Goal: Task Accomplishment & Management: Complete application form

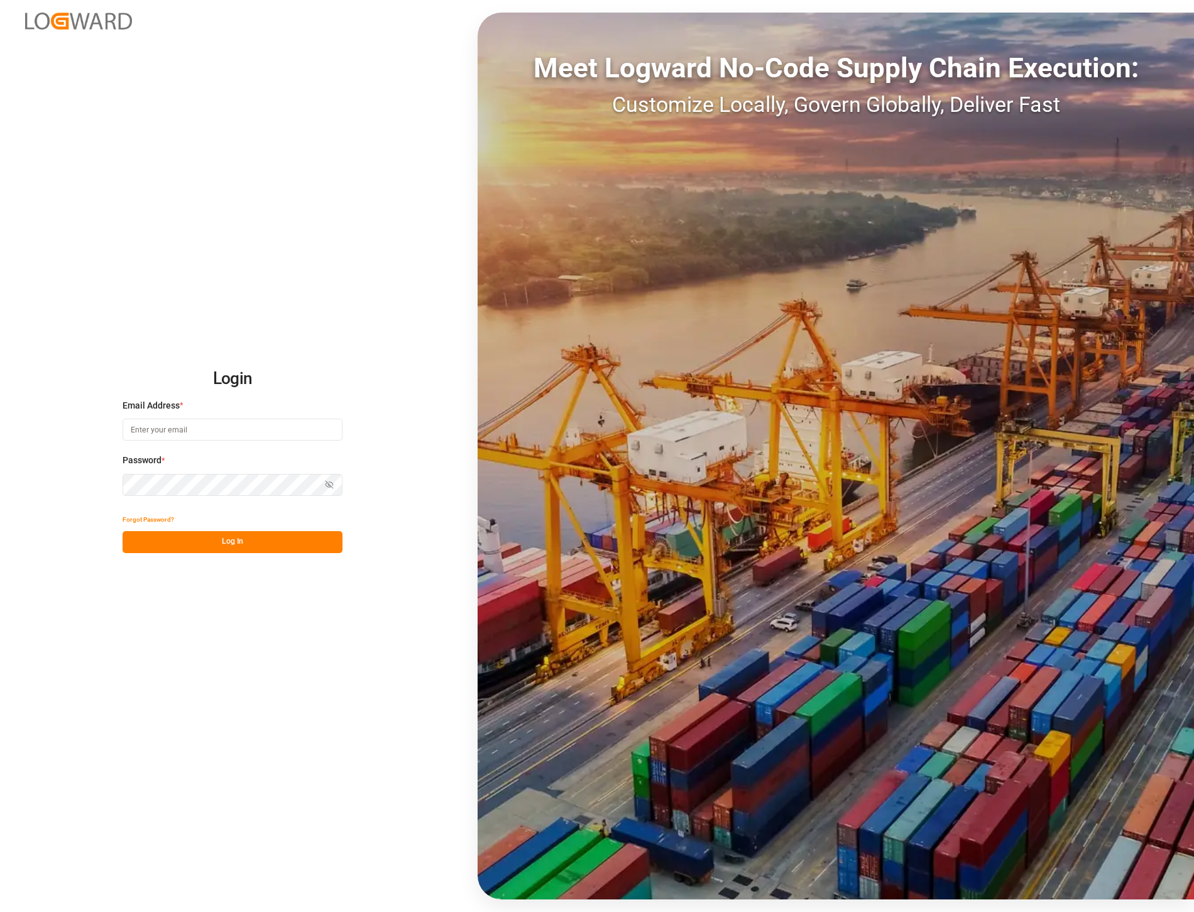
type input "[PERSON_NAME][EMAIL_ADDRESS][PERSON_NAME][DOMAIN_NAME]"
click at [259, 540] on button "Log In" at bounding box center [233, 542] width 220 height 22
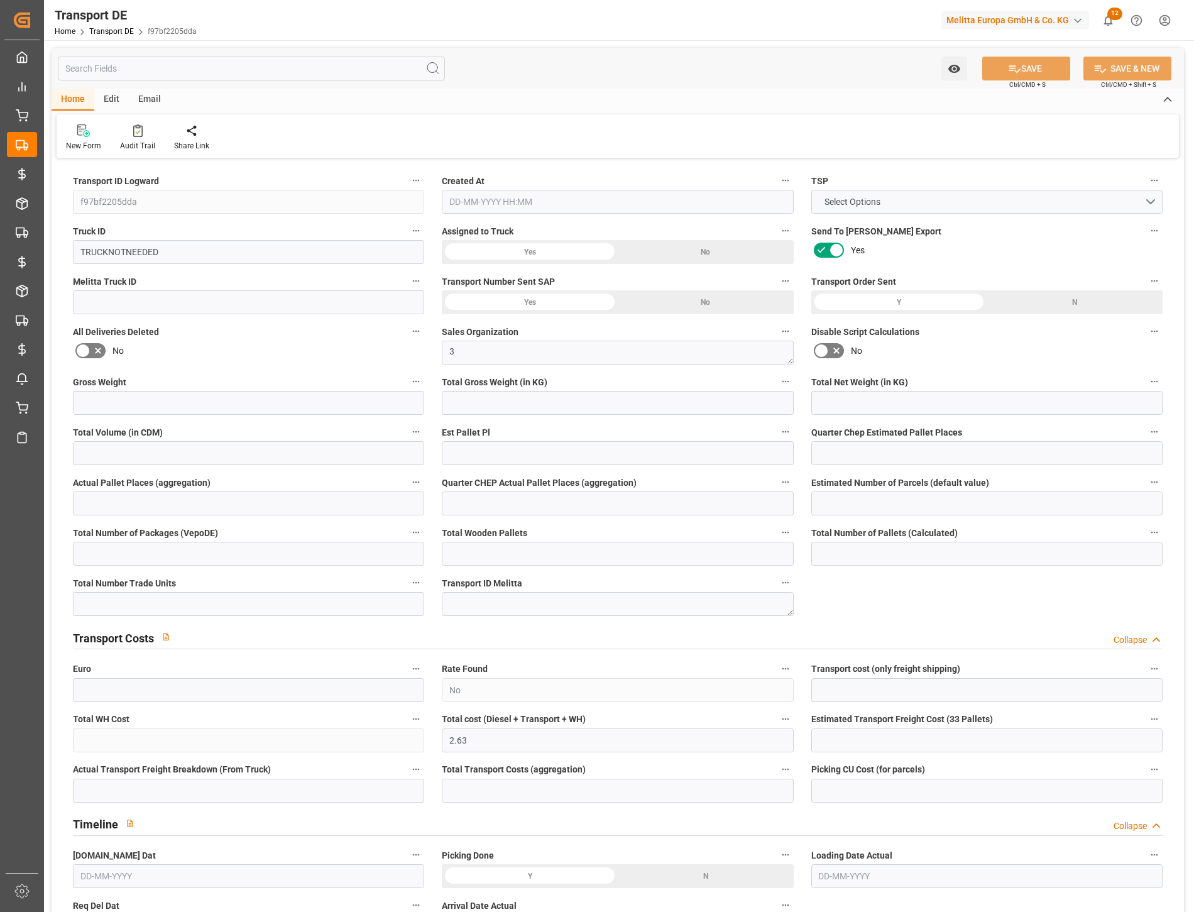
type input "29"
type input "5.129"
type input "3.814"
type input "186.593"
type input "1"
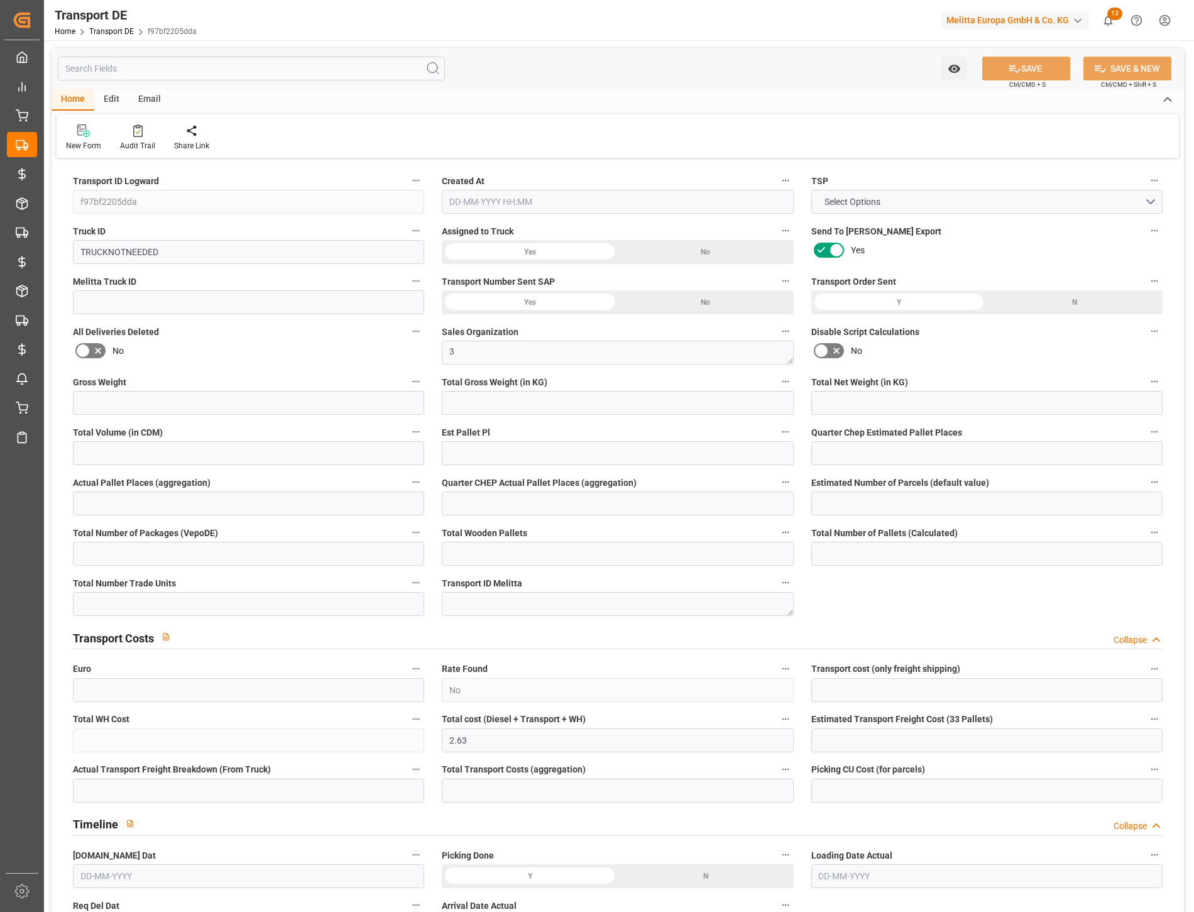
type input "0"
type input "1"
type input "0"
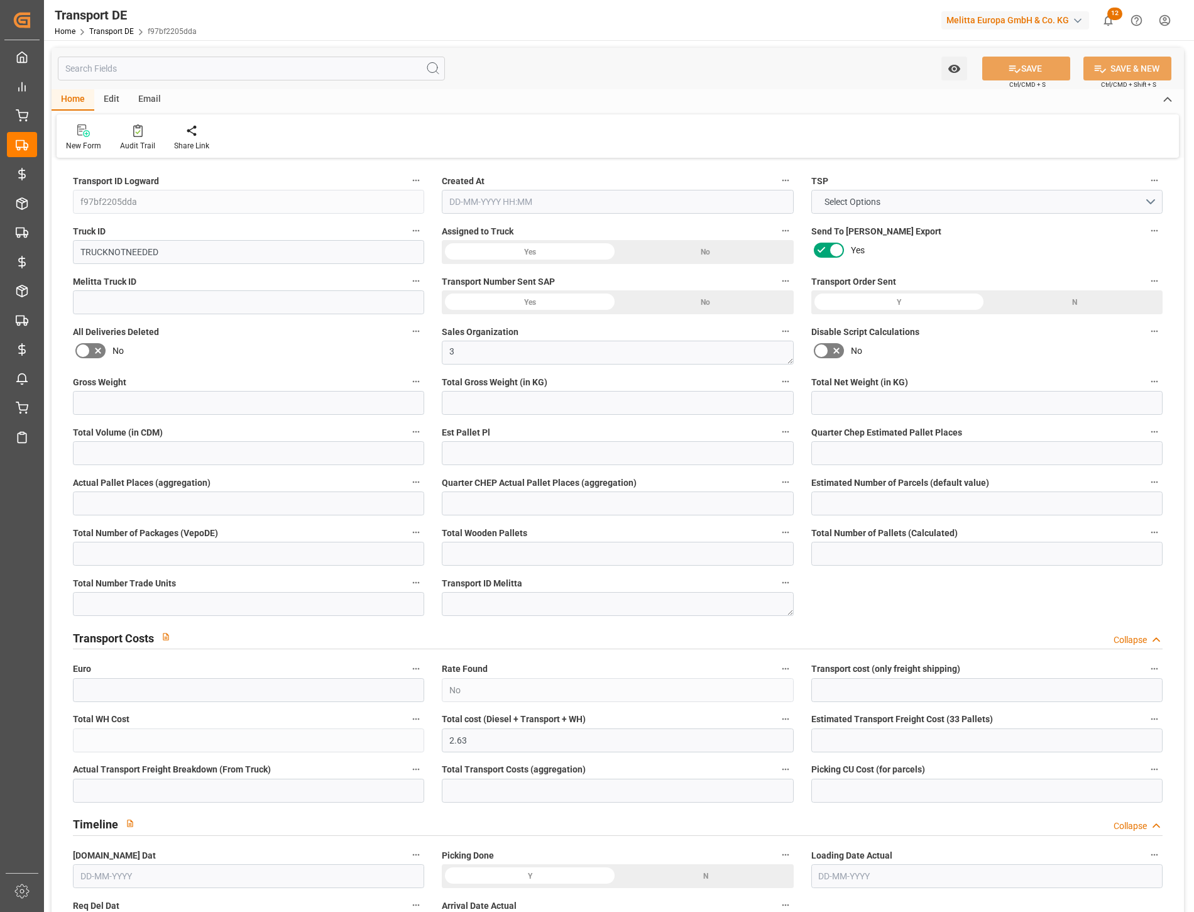
type input "1"
type input "0"
type input "1"
type input "0"
type input "2.63"
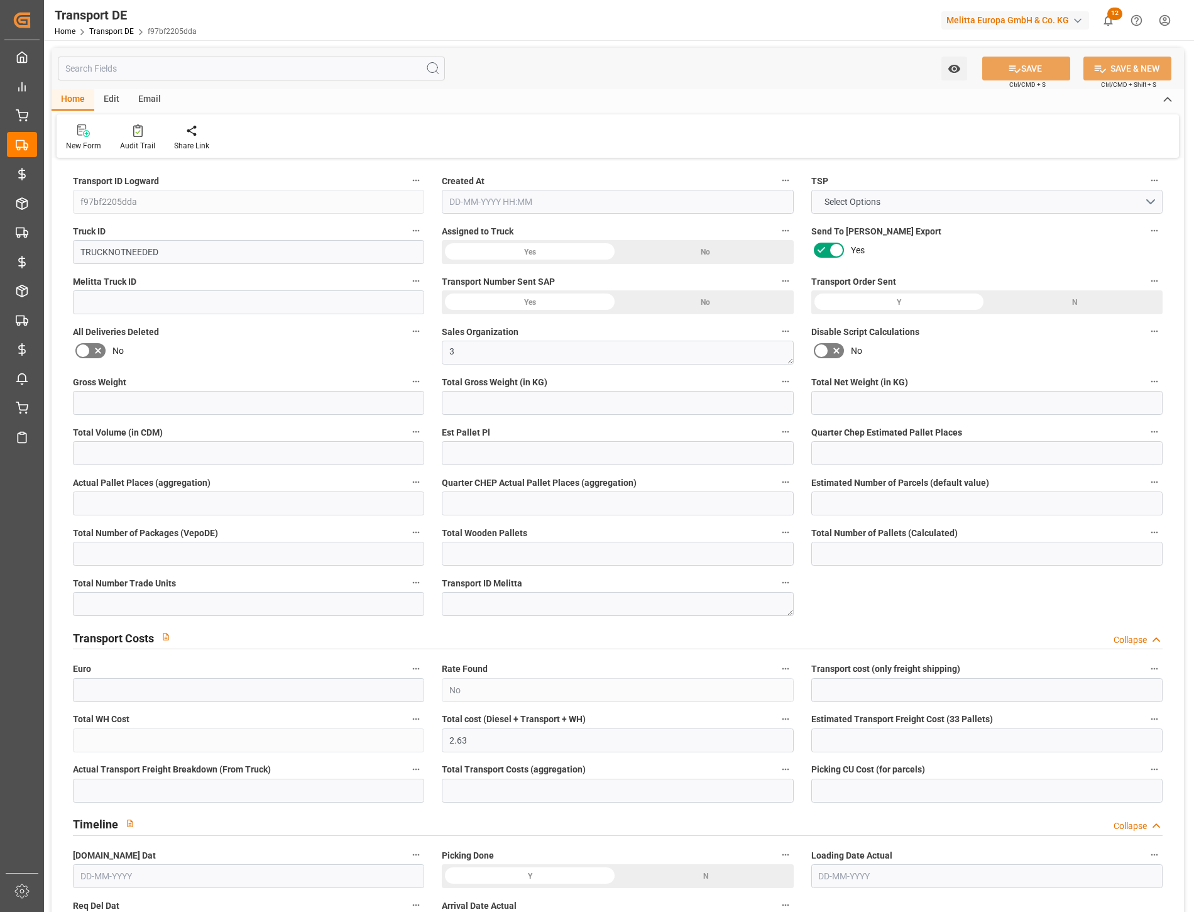
type input "0"
type input "44"
type input "0"
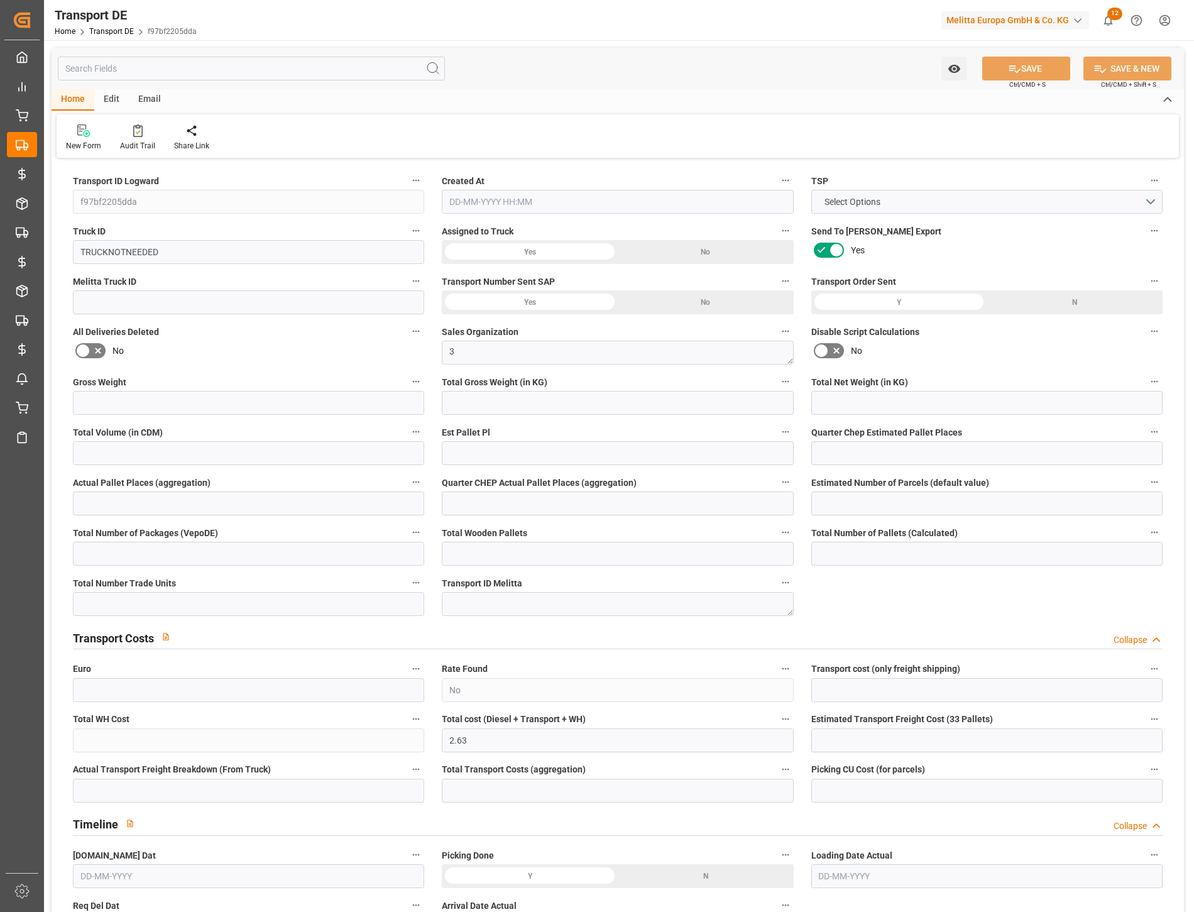
type input "0"
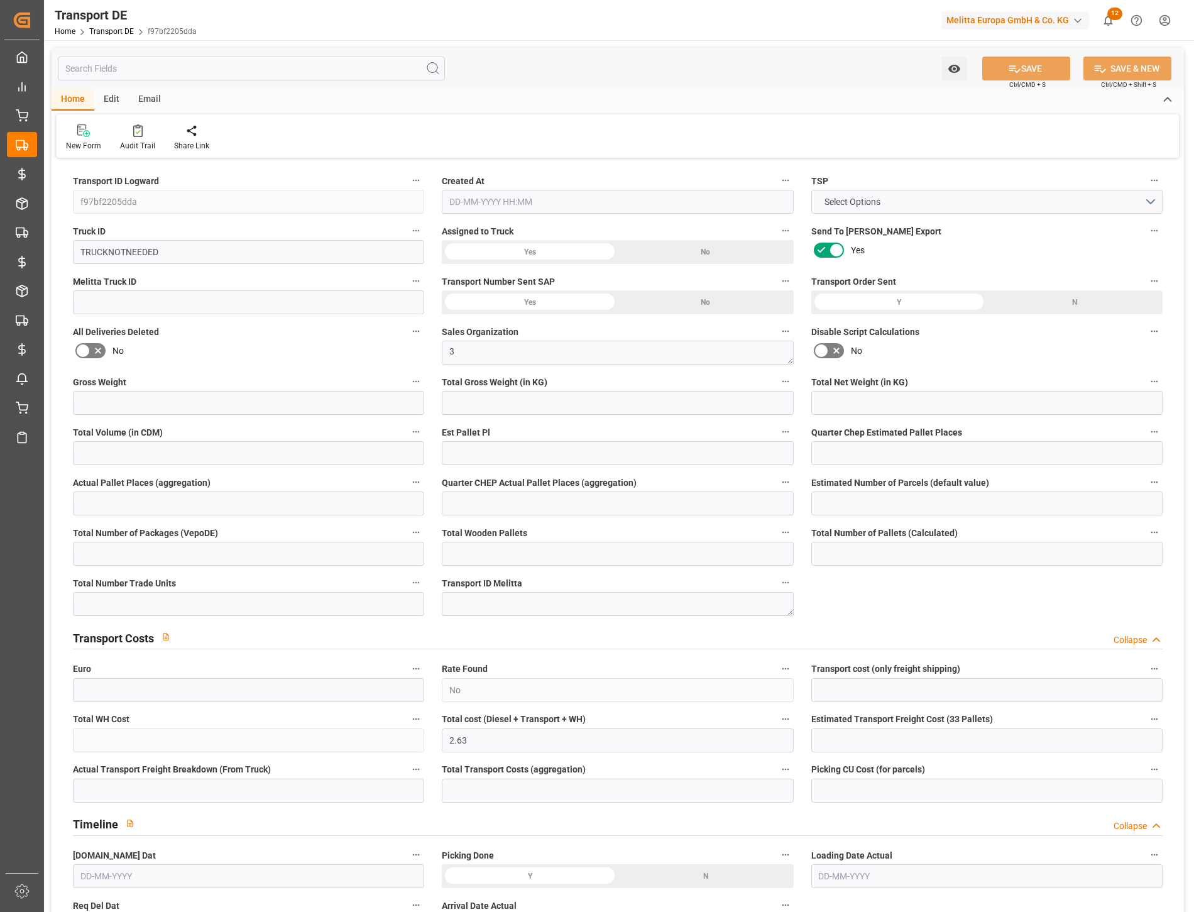
type input "0"
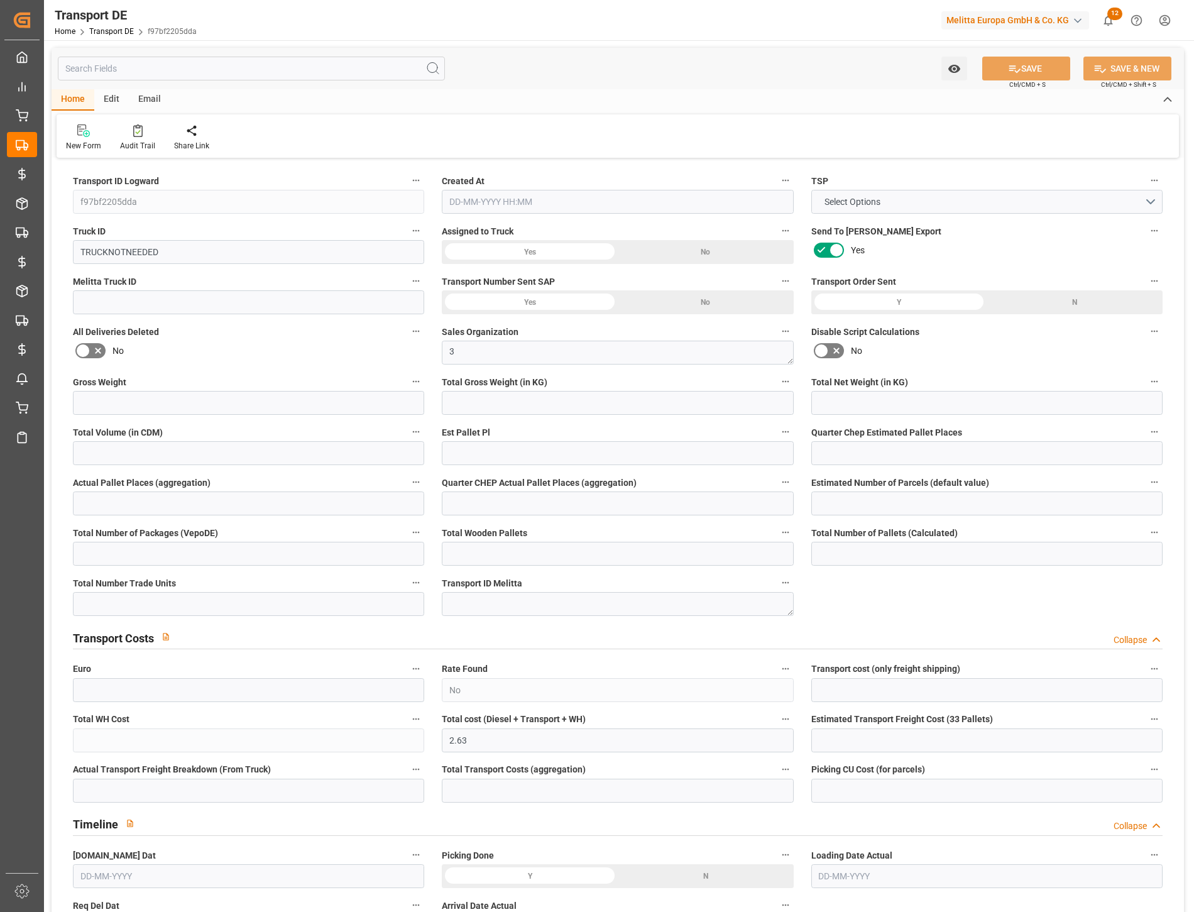
type input "0"
type input "5.129"
type input "4710.8598"
type input "21"
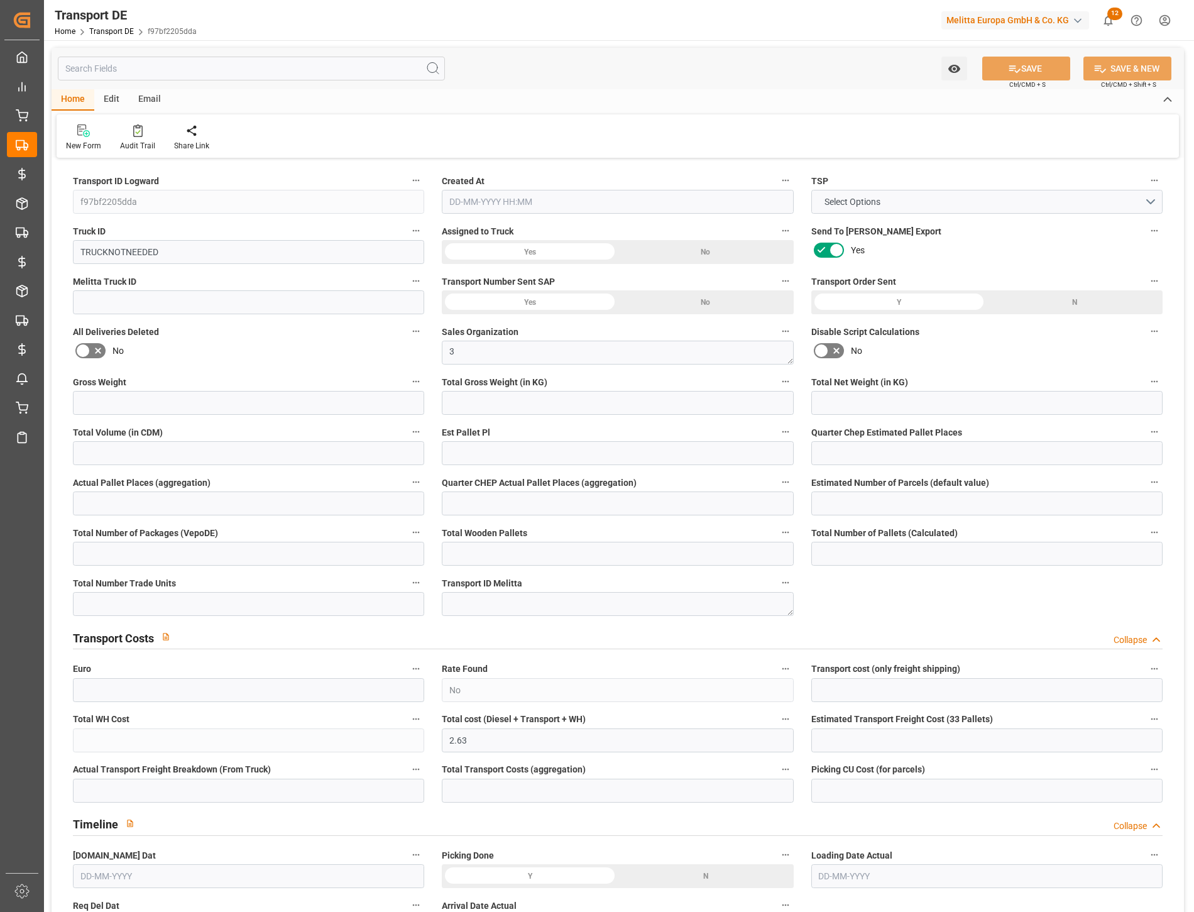
type input "35"
type input "0"
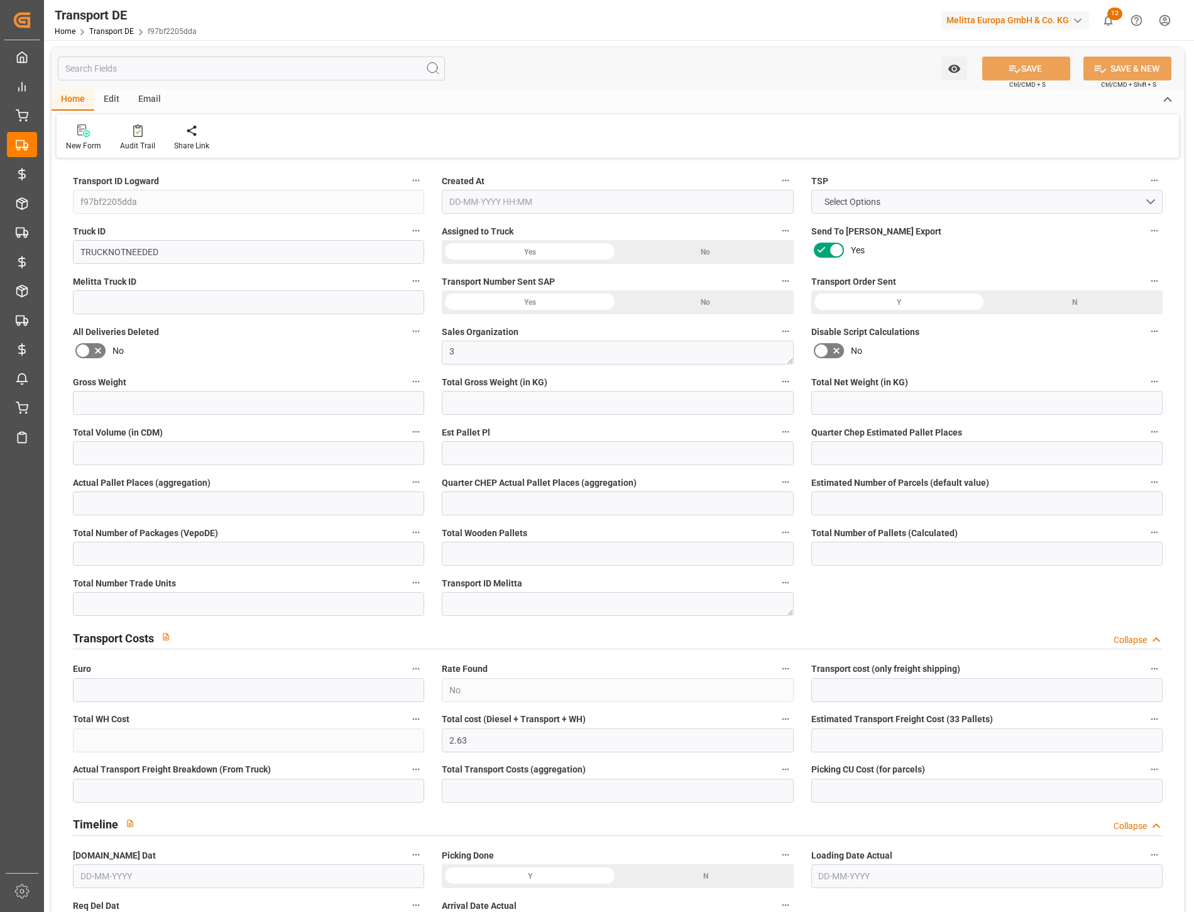
type input "0"
type input "1"
type input "0"
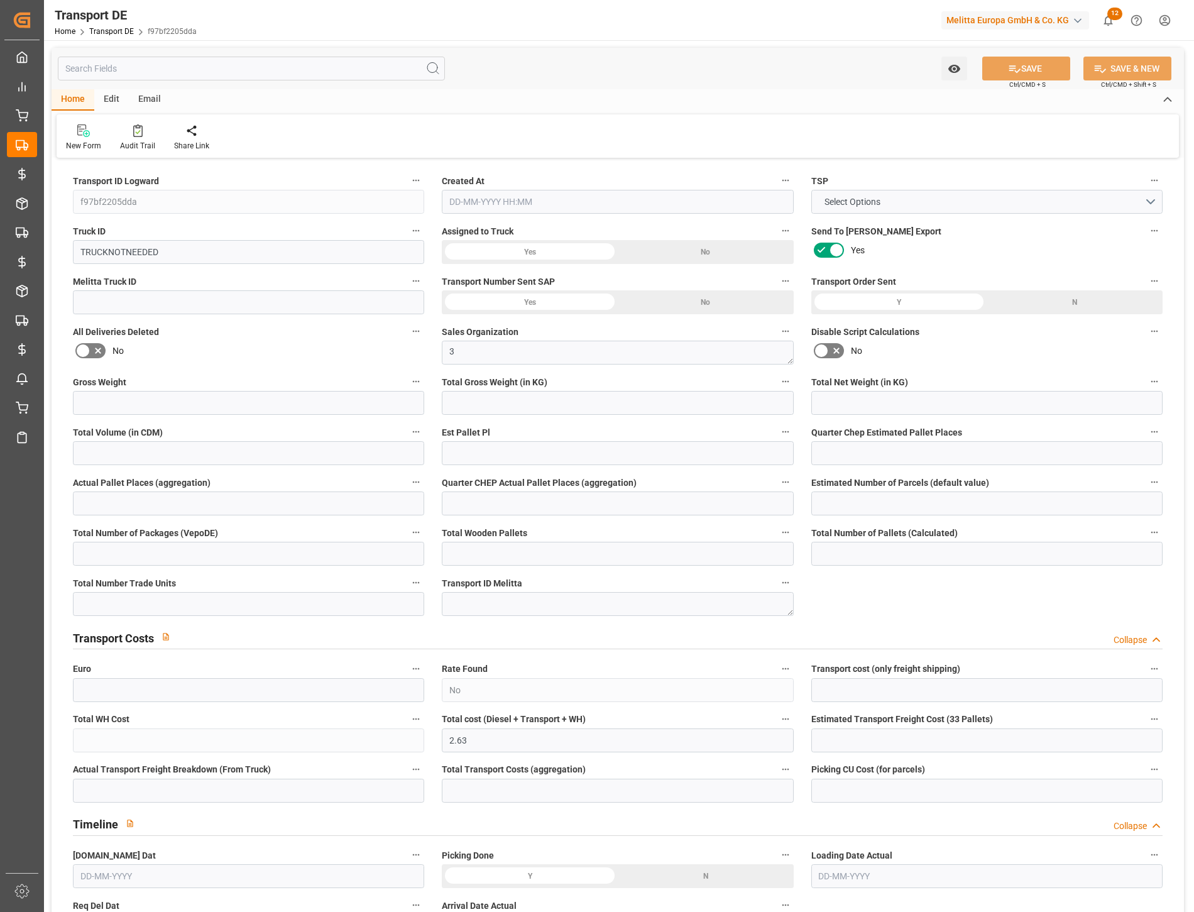
type input "1"
type input "2.63"
type input "0"
type input "[DATE] 13:30"
type input "[DATE]"
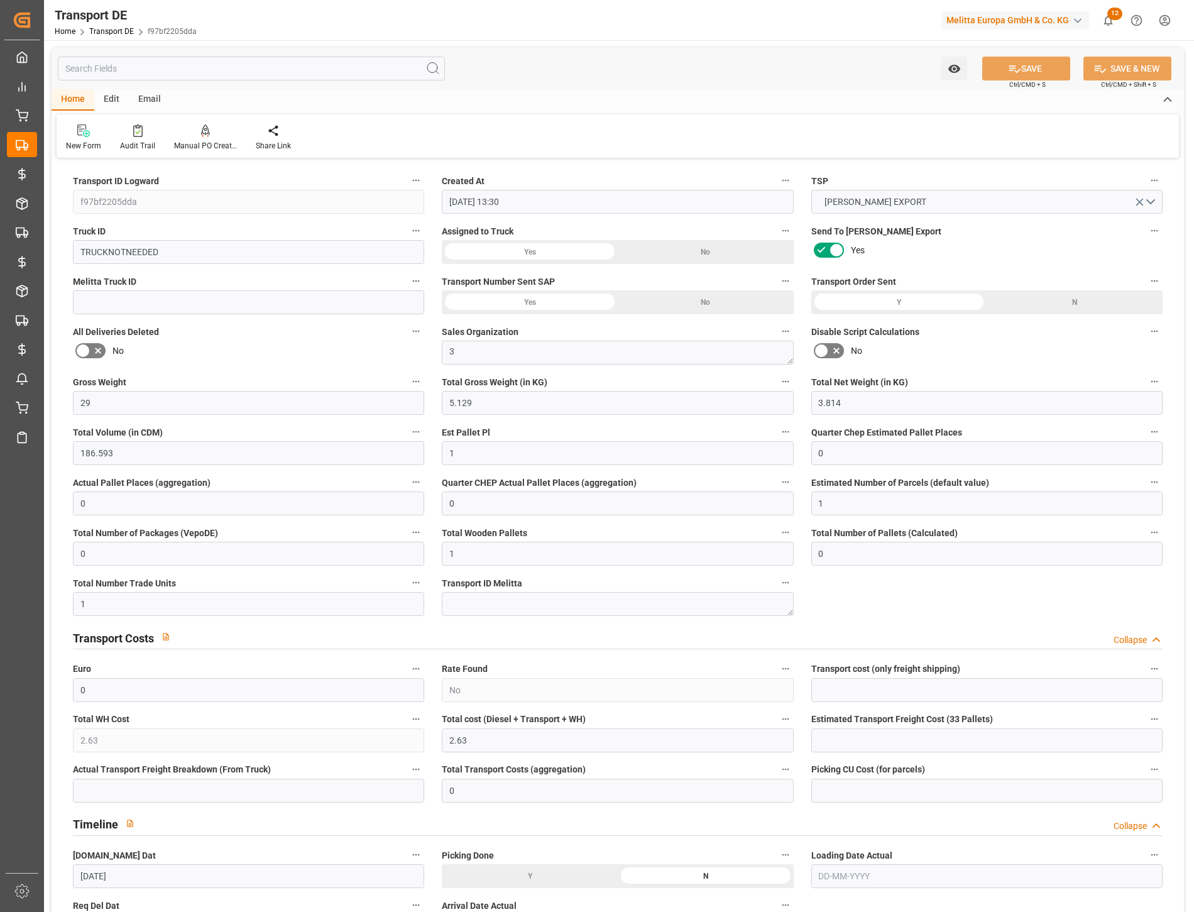
type input "[DATE]"
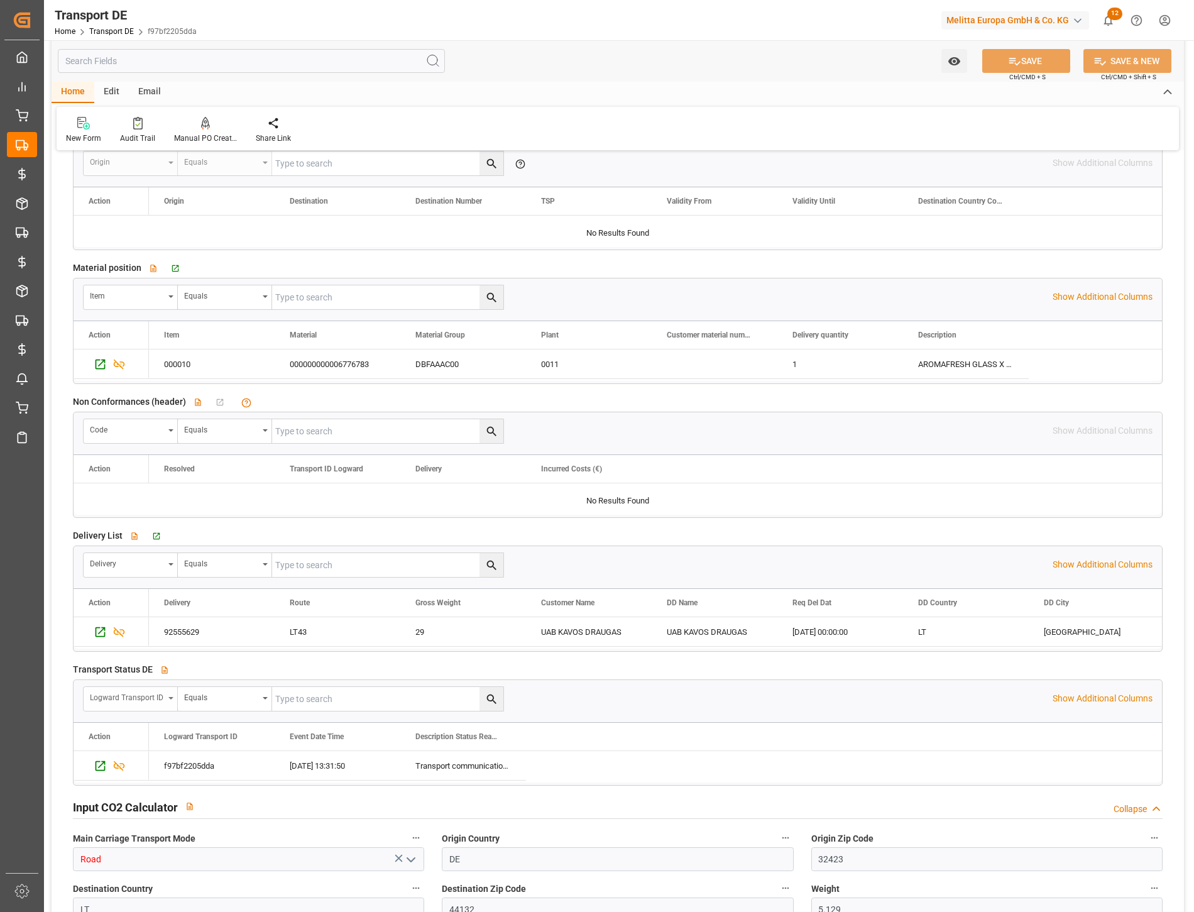
scroll to position [1885, 0]
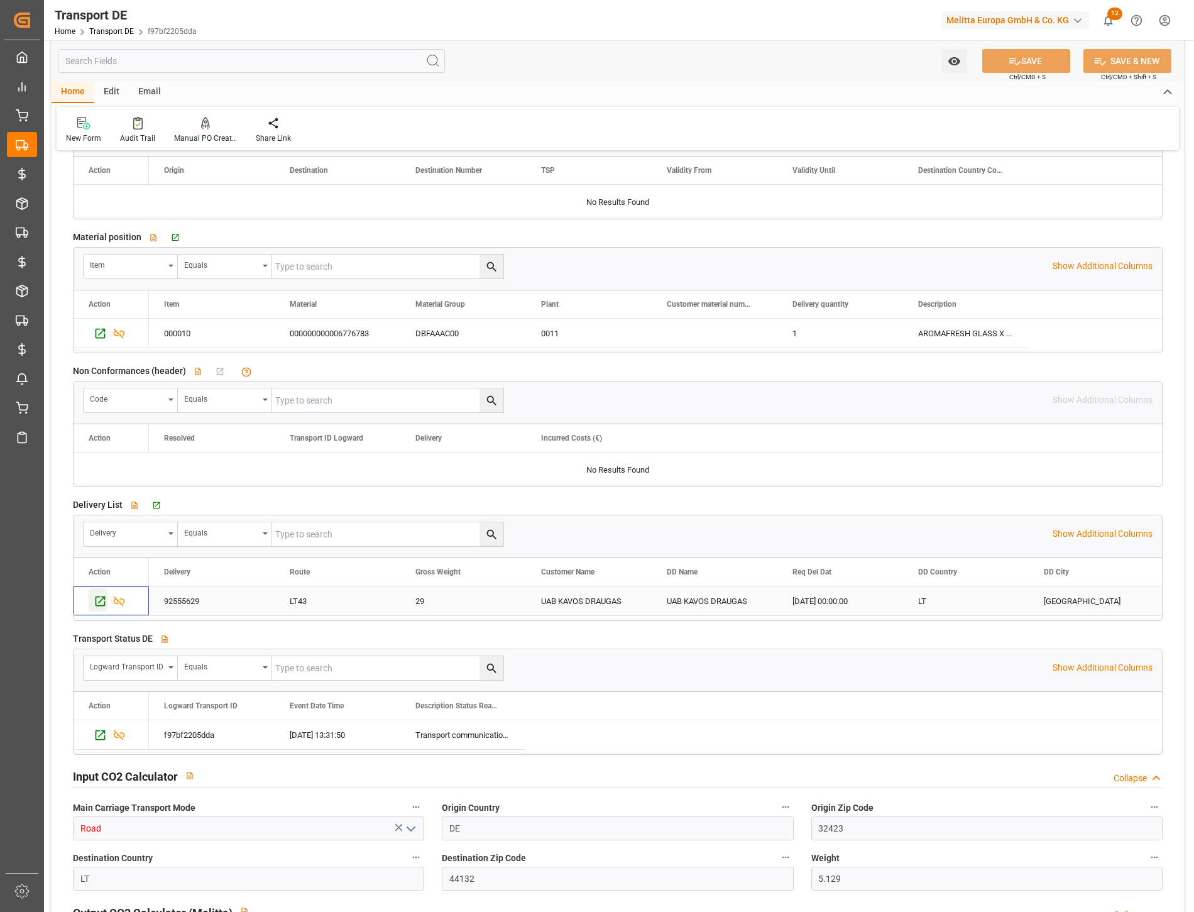
click at [95, 606] on icon "Press SPACE to select this row." at bounding box center [100, 600] width 13 height 13
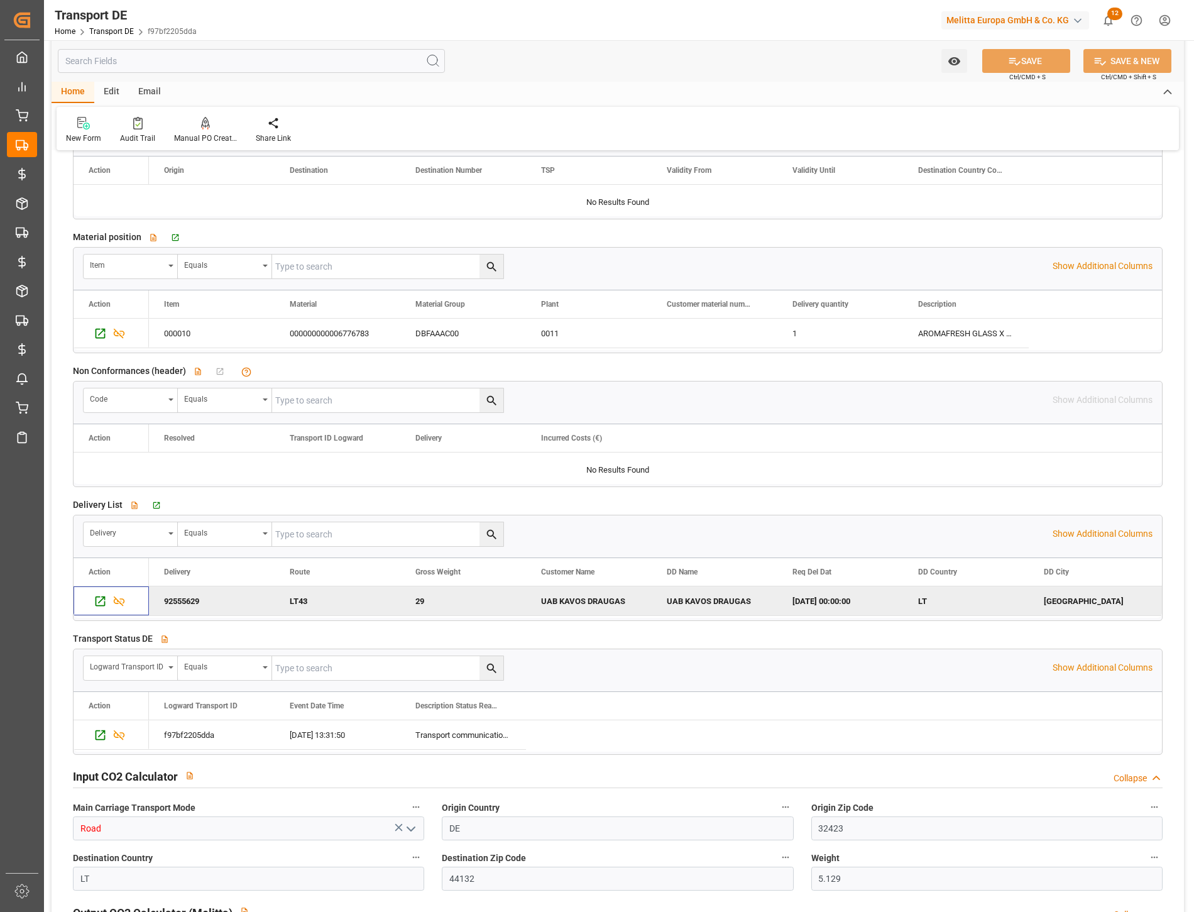
scroll to position [1396, 0]
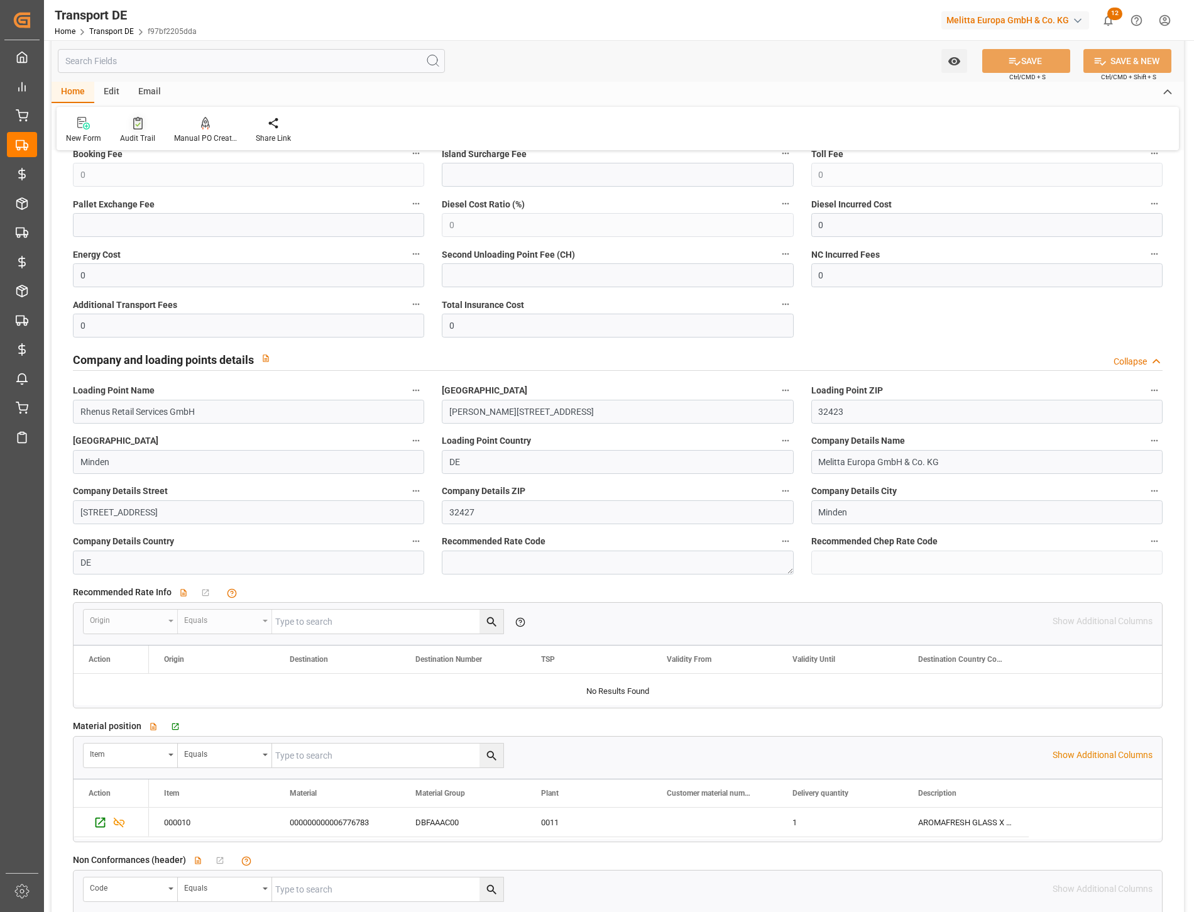
click at [153, 133] on div "Audit Trail" at bounding box center [137, 138] width 35 height 11
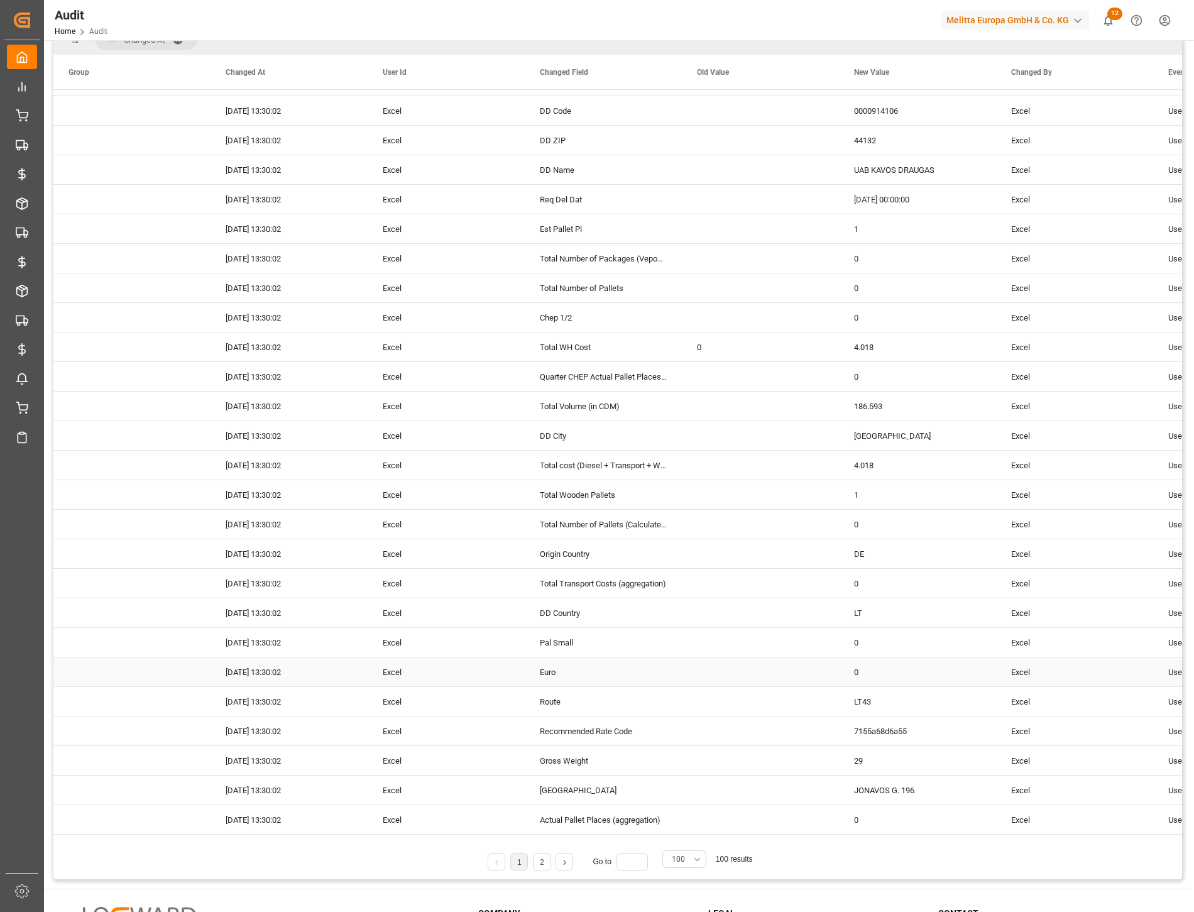
scroll to position [209, 0]
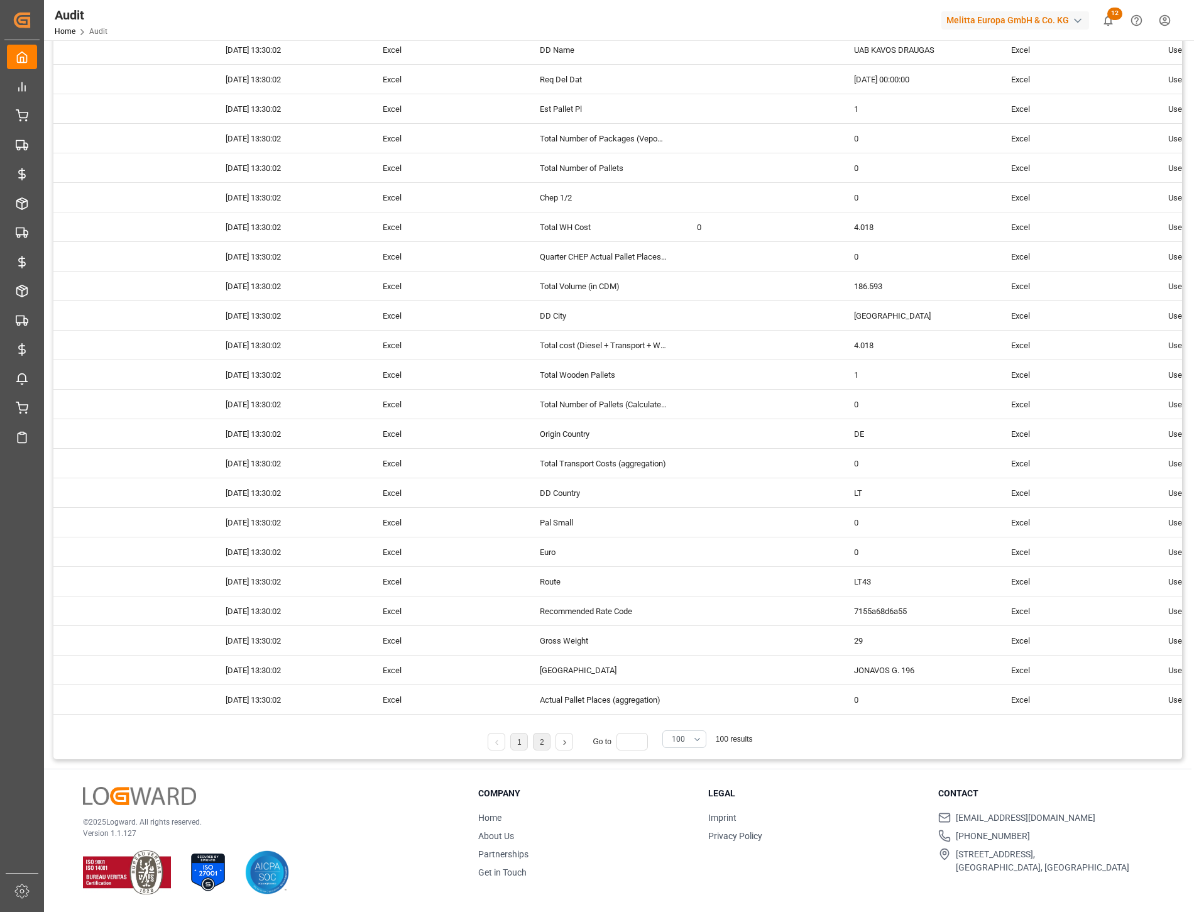
click at [545, 745] on li "2" at bounding box center [542, 742] width 18 height 18
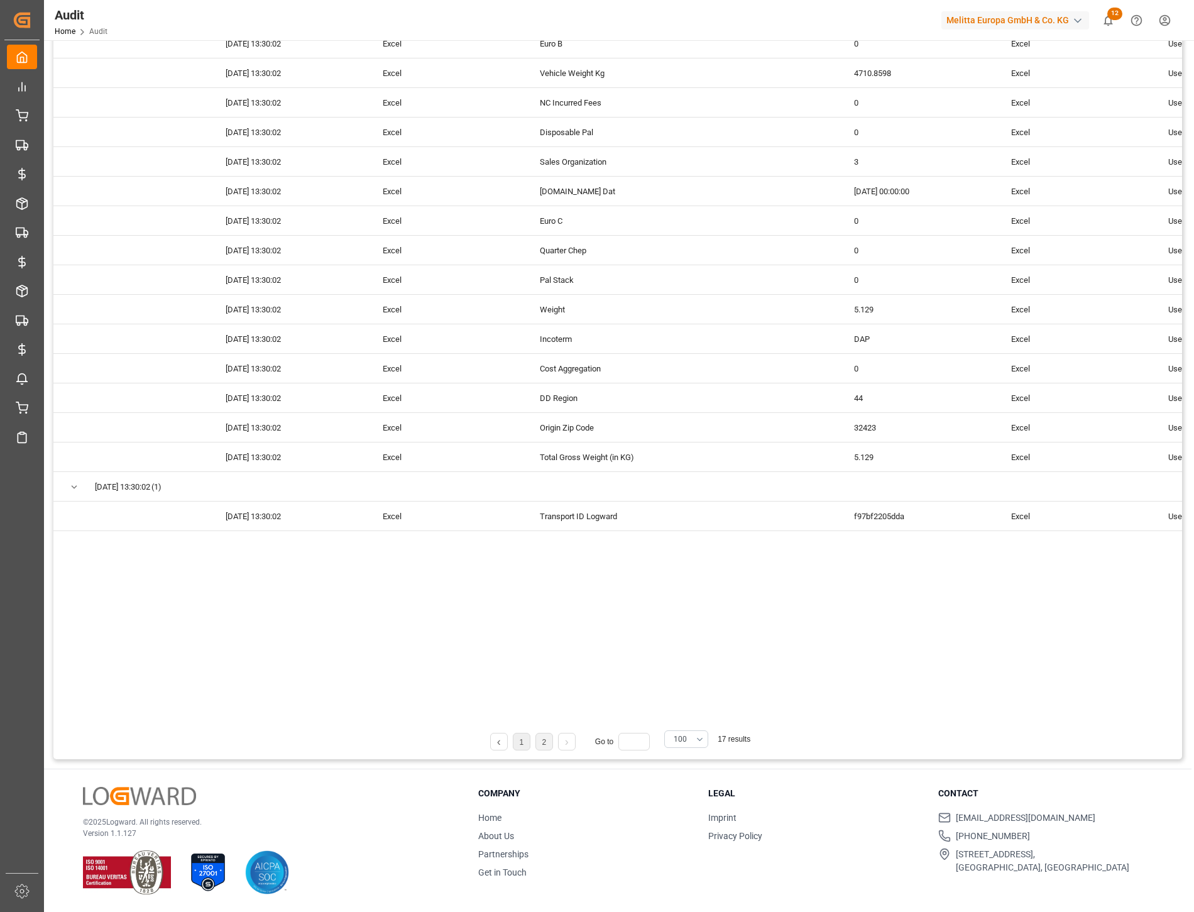
click at [520, 741] on link "1" at bounding box center [521, 742] width 4 height 9
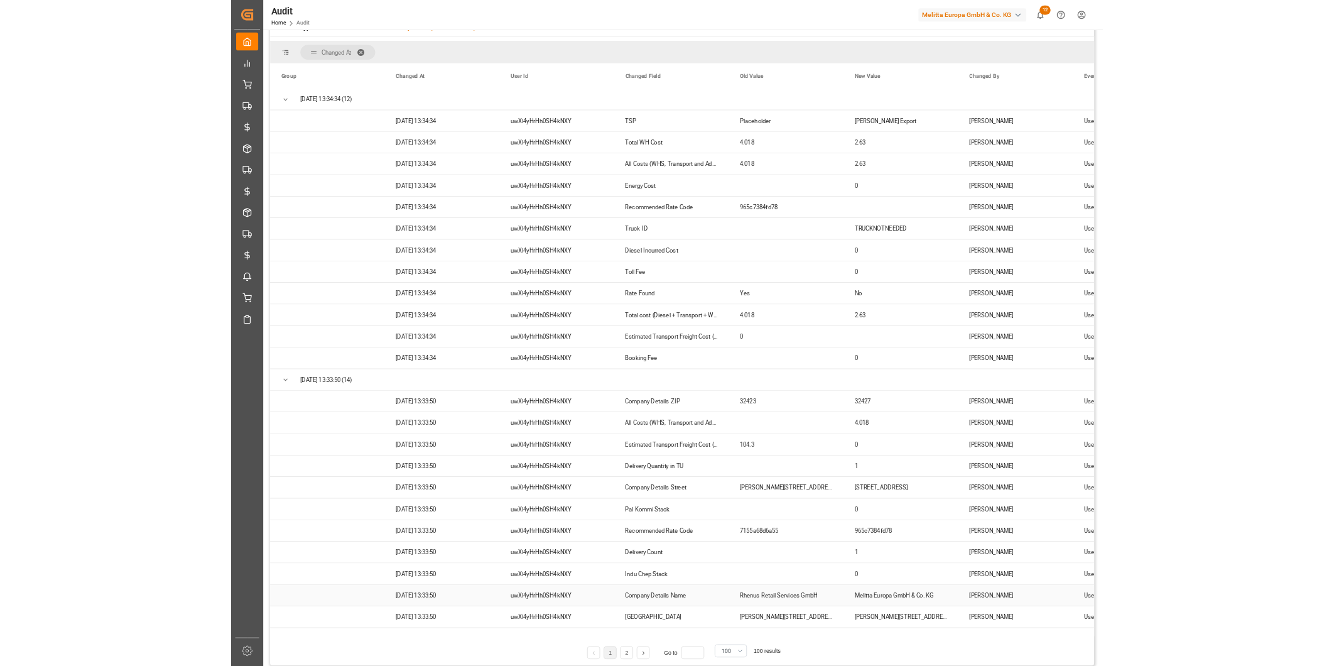
scroll to position [0, 0]
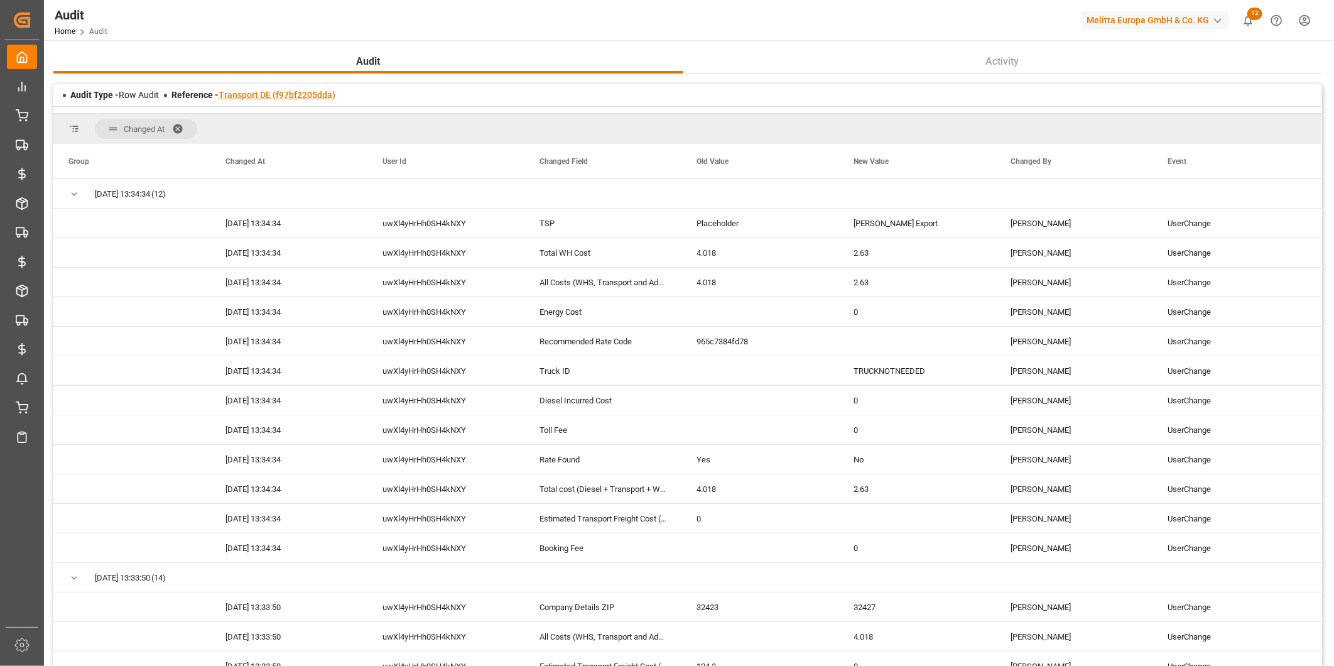
click at [297, 92] on link "Transport DE (f97bf2205dda)" at bounding box center [277, 95] width 117 height 10
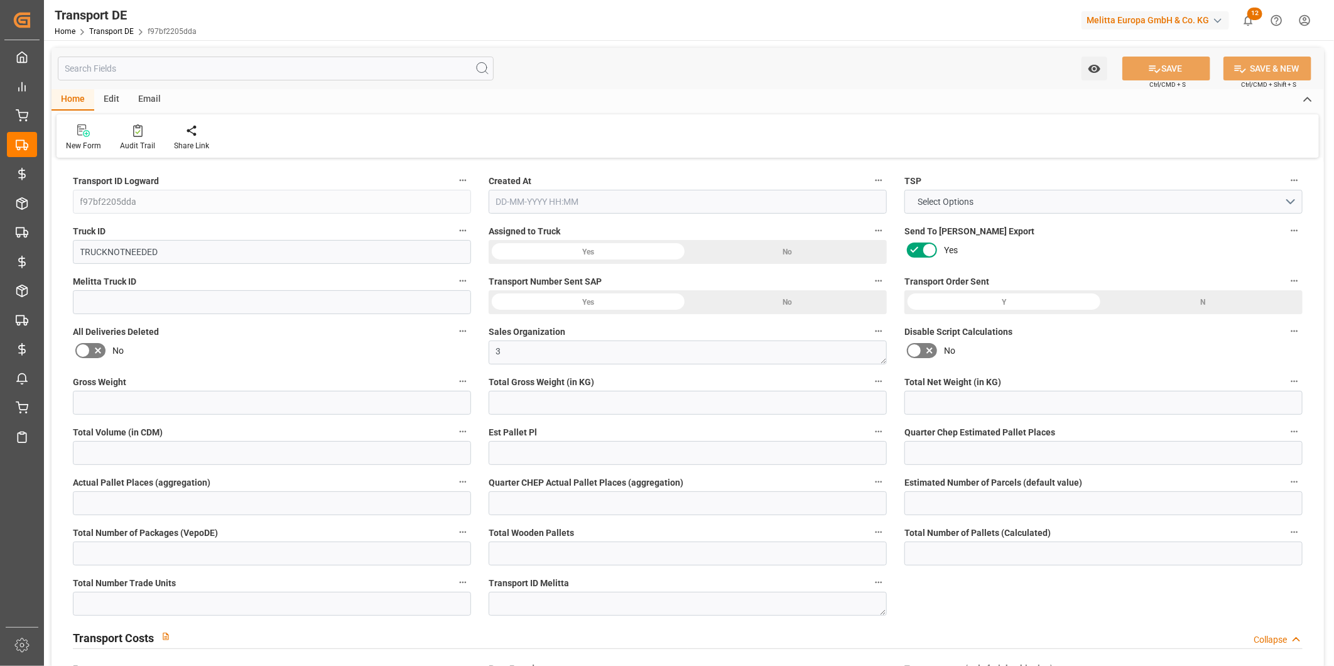
type input "29"
type input "5.129"
type input "3.814"
type input "186.593"
type input "1"
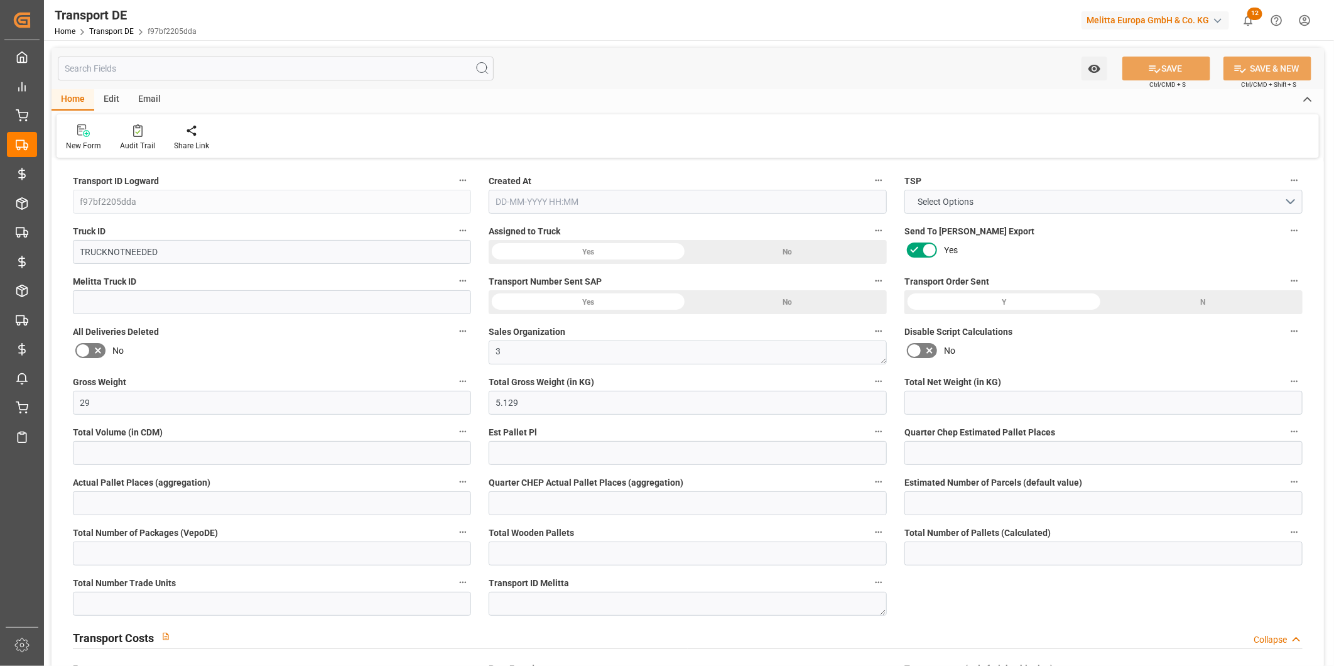
type input "0"
type input "1"
type input "0"
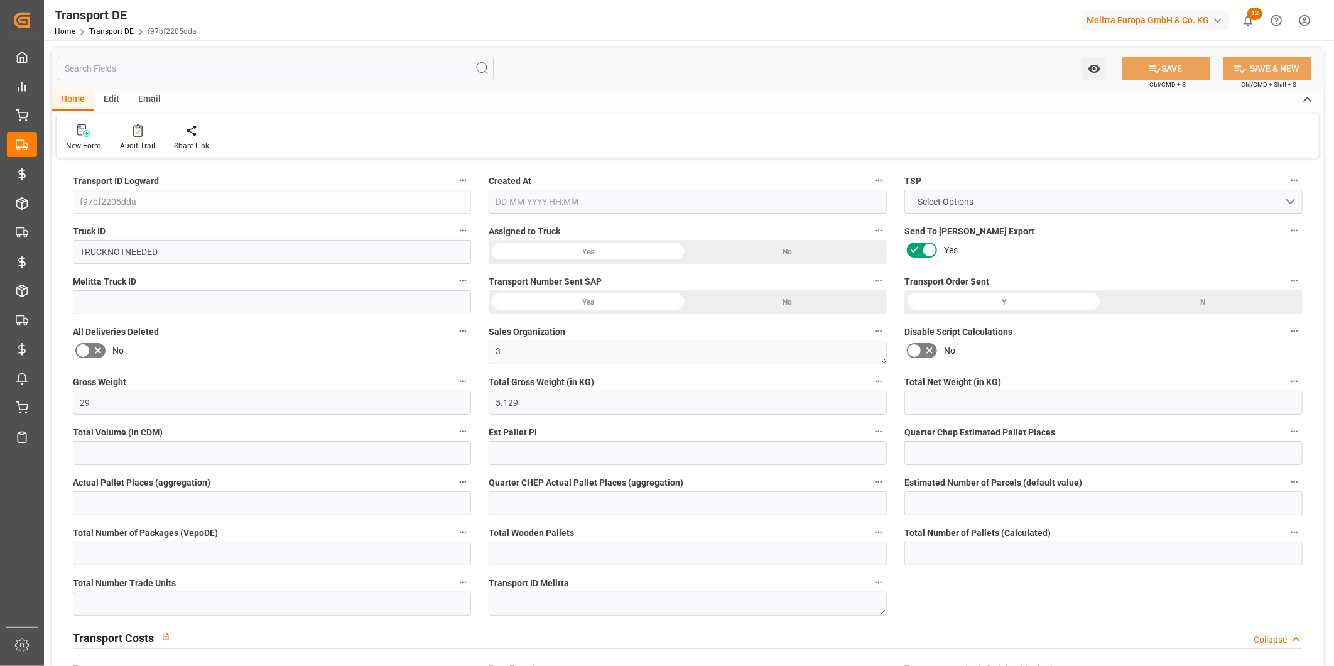
type input "1"
type input "0"
type input "1"
type input "0"
type input "2.63"
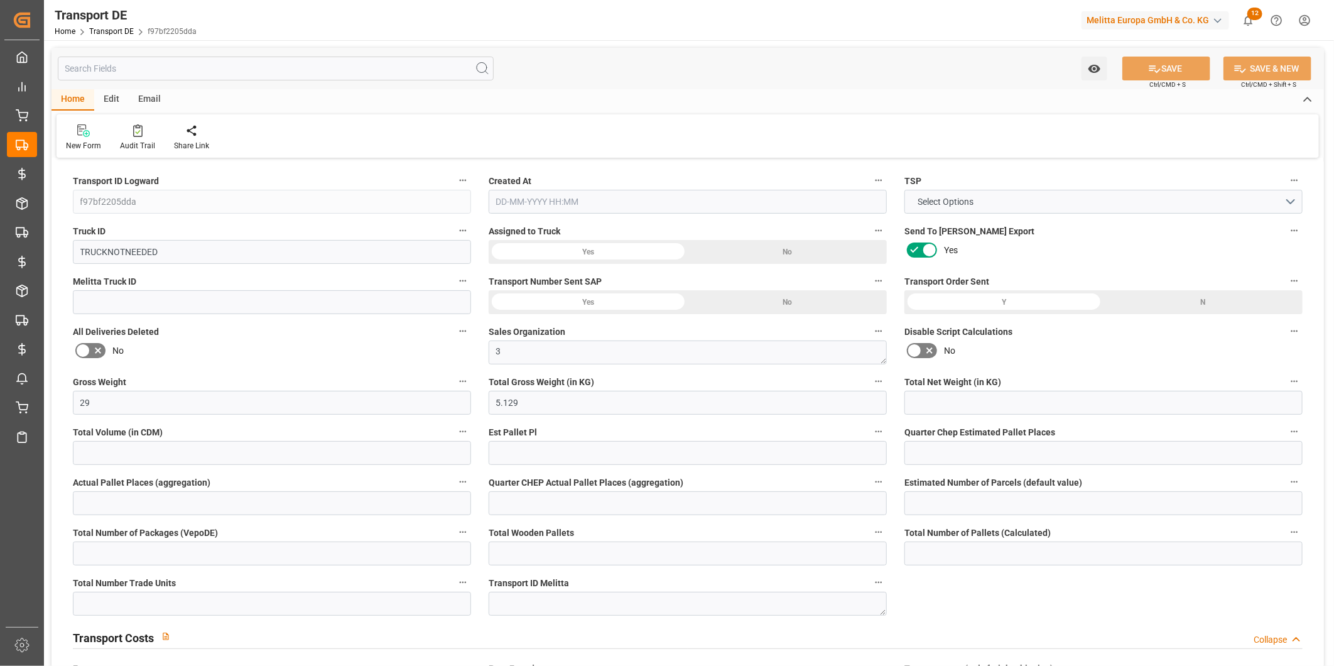
type input "0"
type input "44"
type input "0"
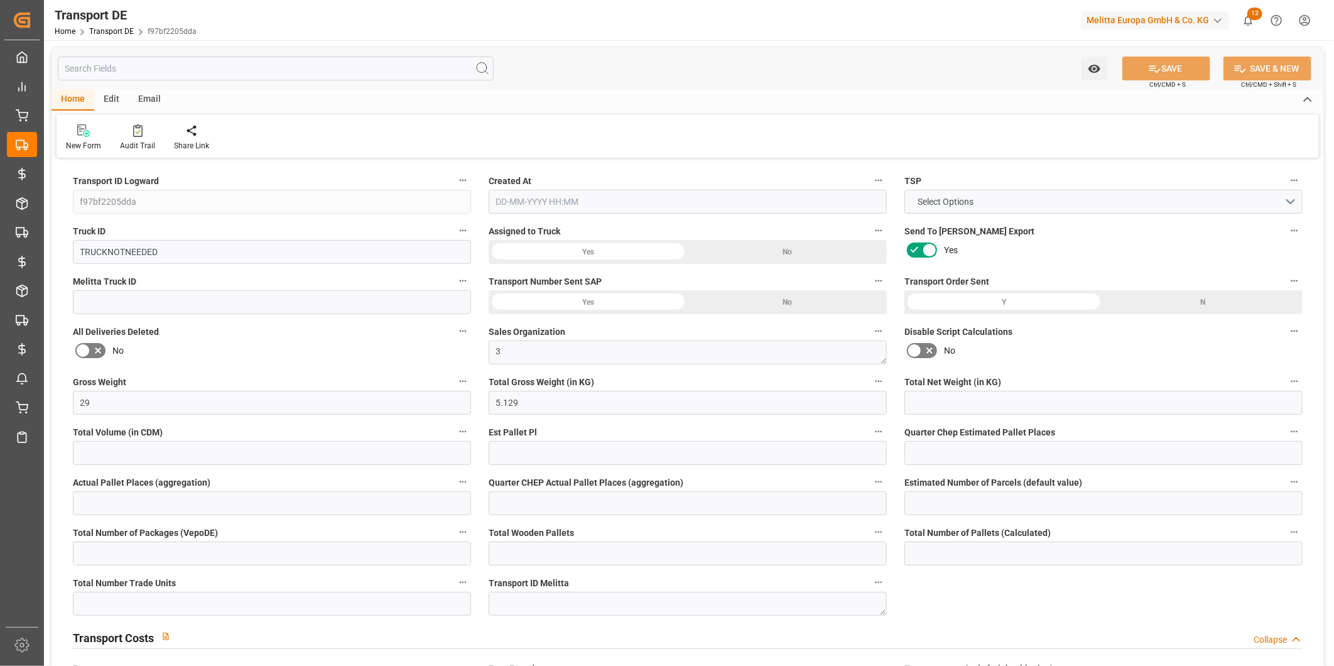
type input "0"
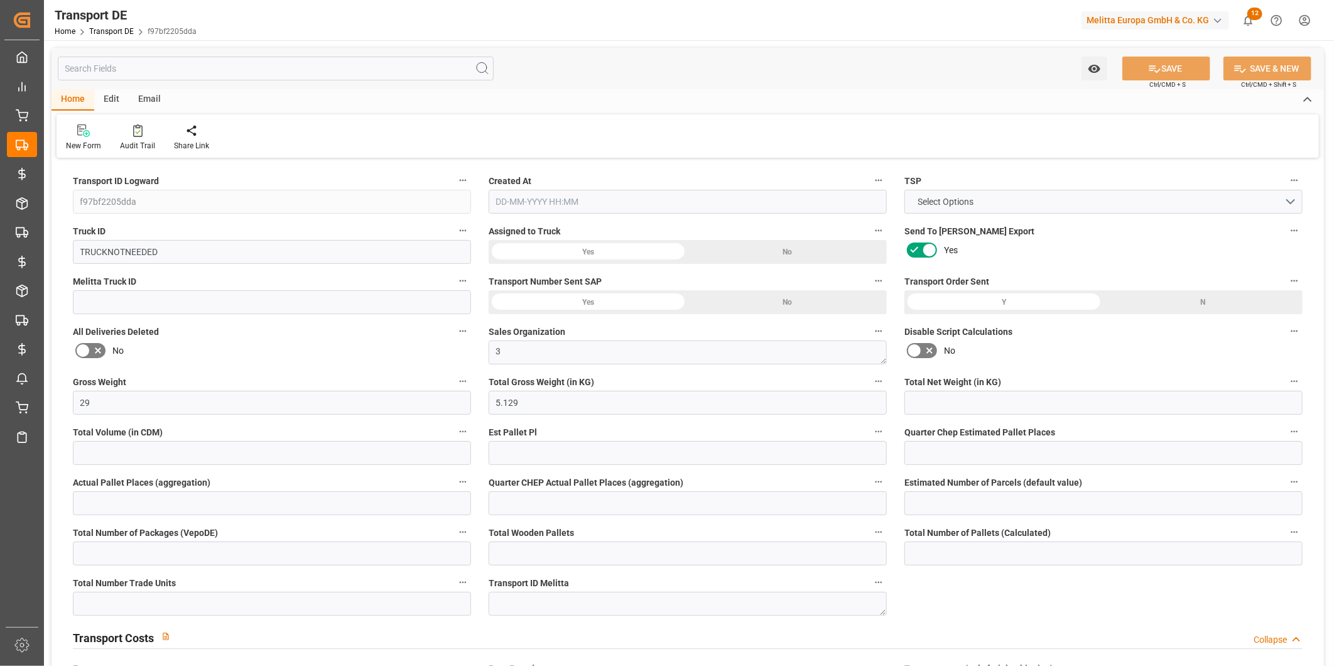
type input "0"
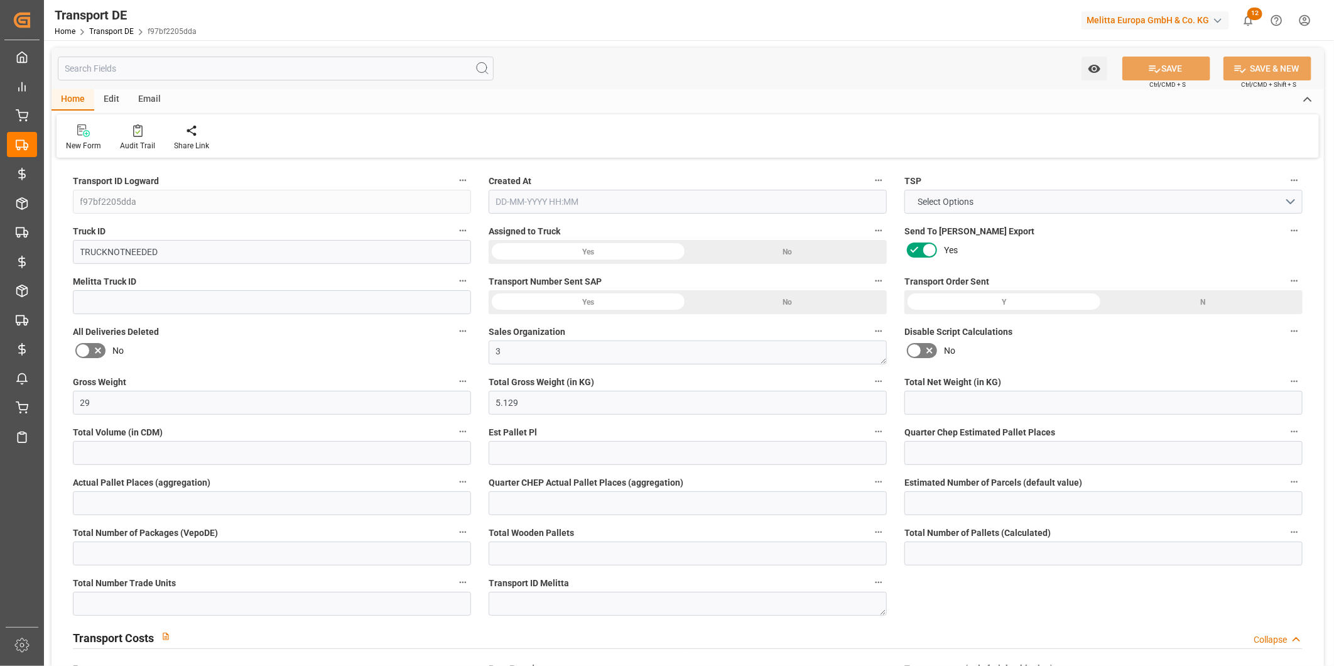
type input "0"
type input "5.129"
type input "4710.8598"
type input "21"
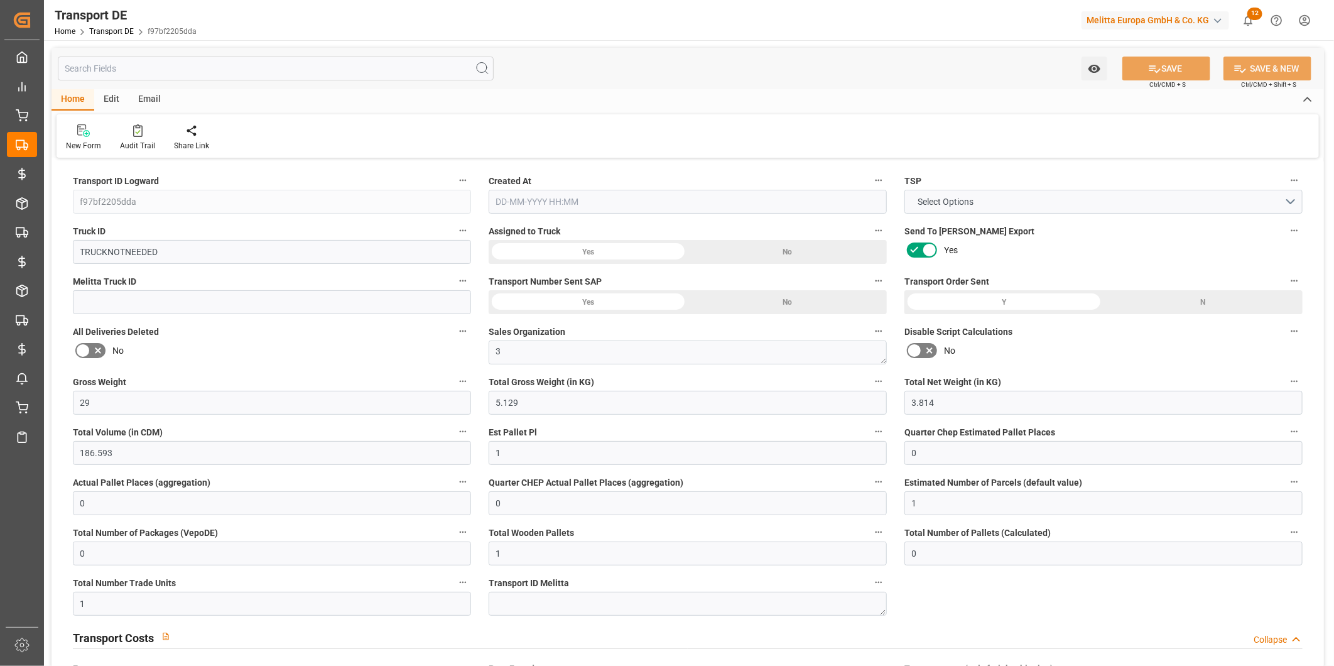
type input "35"
type input "0"
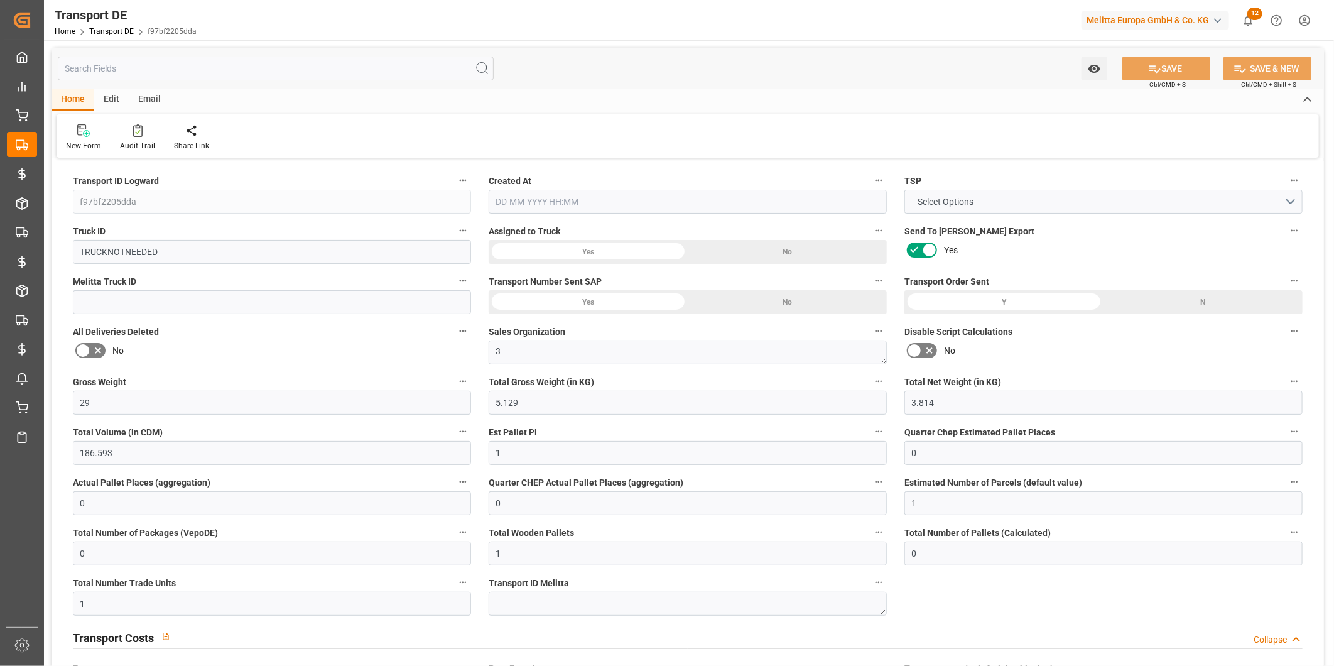
type input "0"
type input "1"
type input "0"
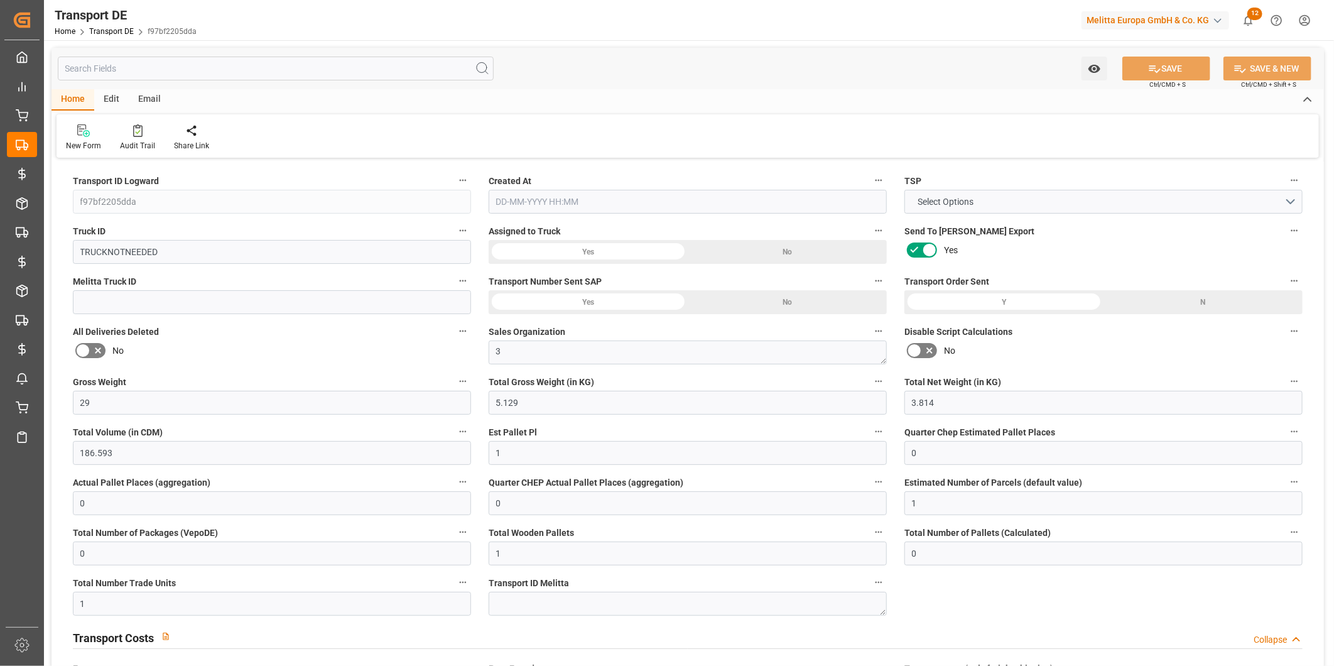
type input "1"
type input "2.63"
type input "0"
type input "[DATE] 13:30"
type input "[DATE]"
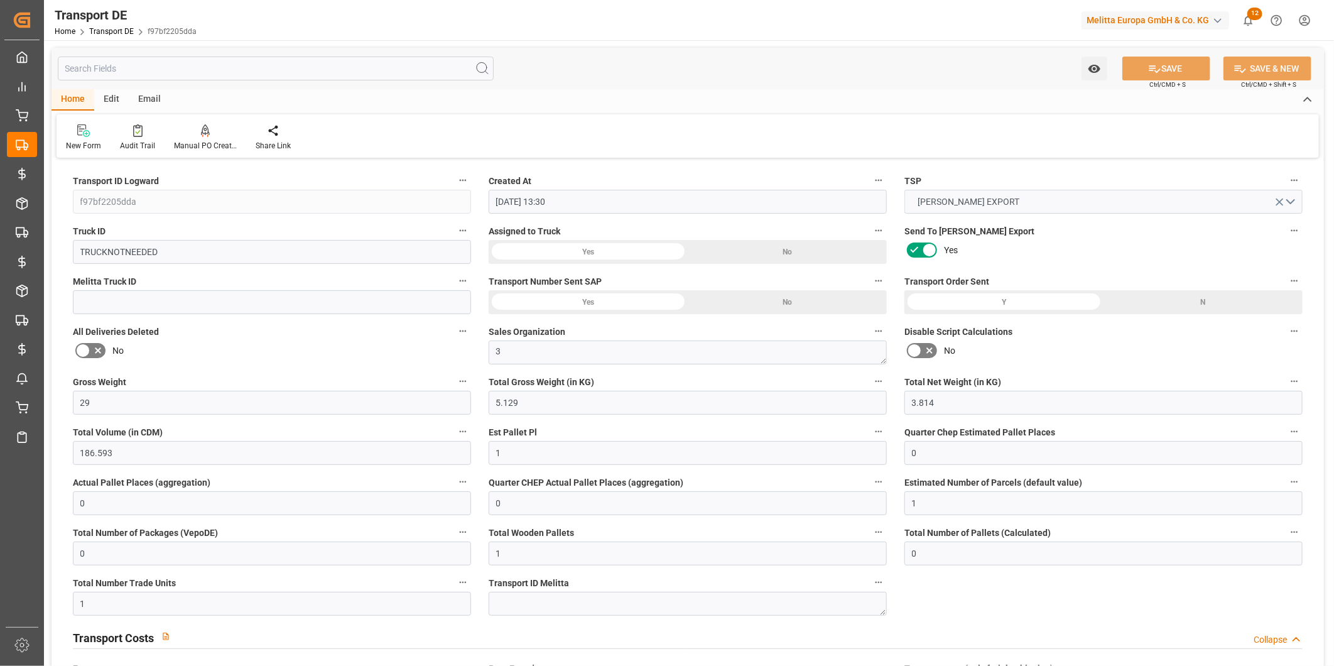
type input "[DATE]"
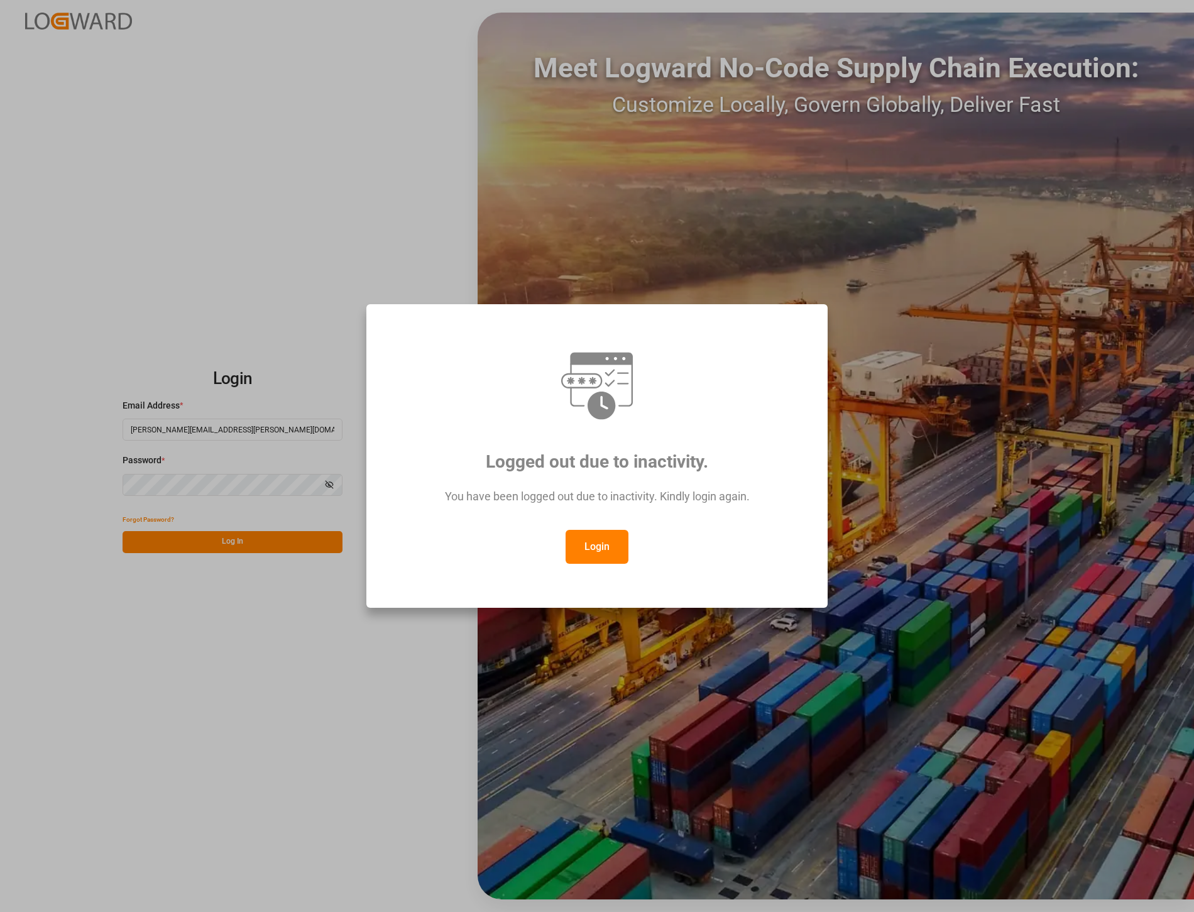
click at [588, 541] on button "Login" at bounding box center [596, 547] width 63 height 34
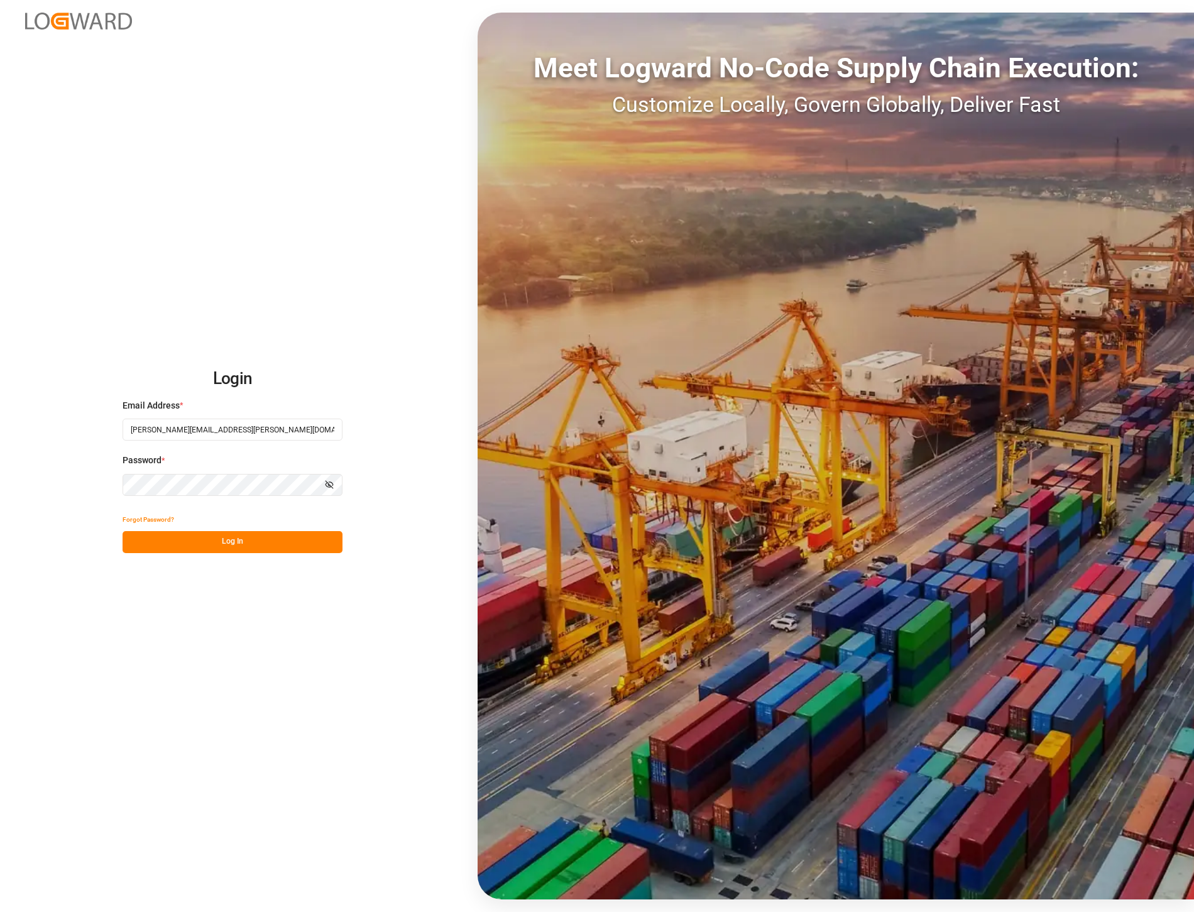
click at [232, 535] on button "Log In" at bounding box center [233, 542] width 220 height 22
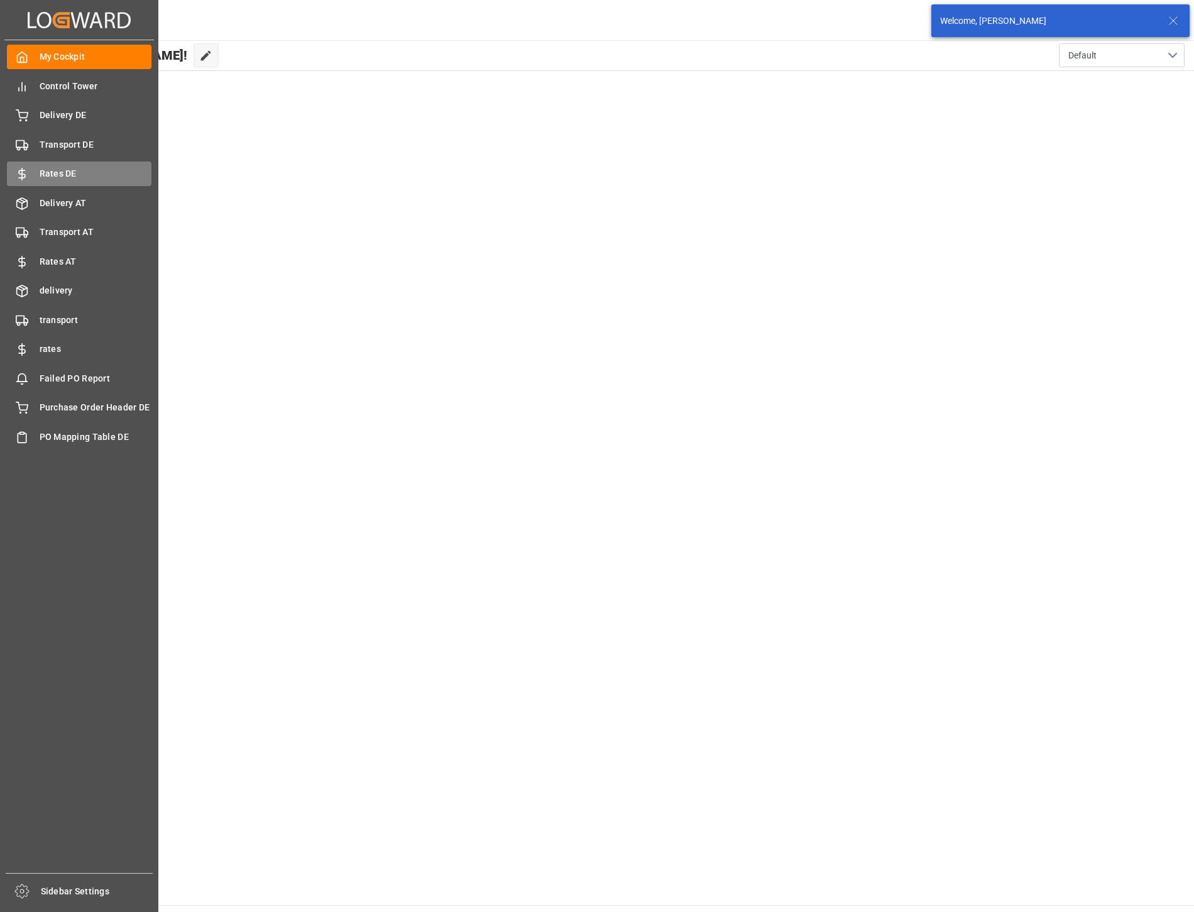
click at [76, 168] on span "Rates DE" at bounding box center [96, 173] width 112 height 13
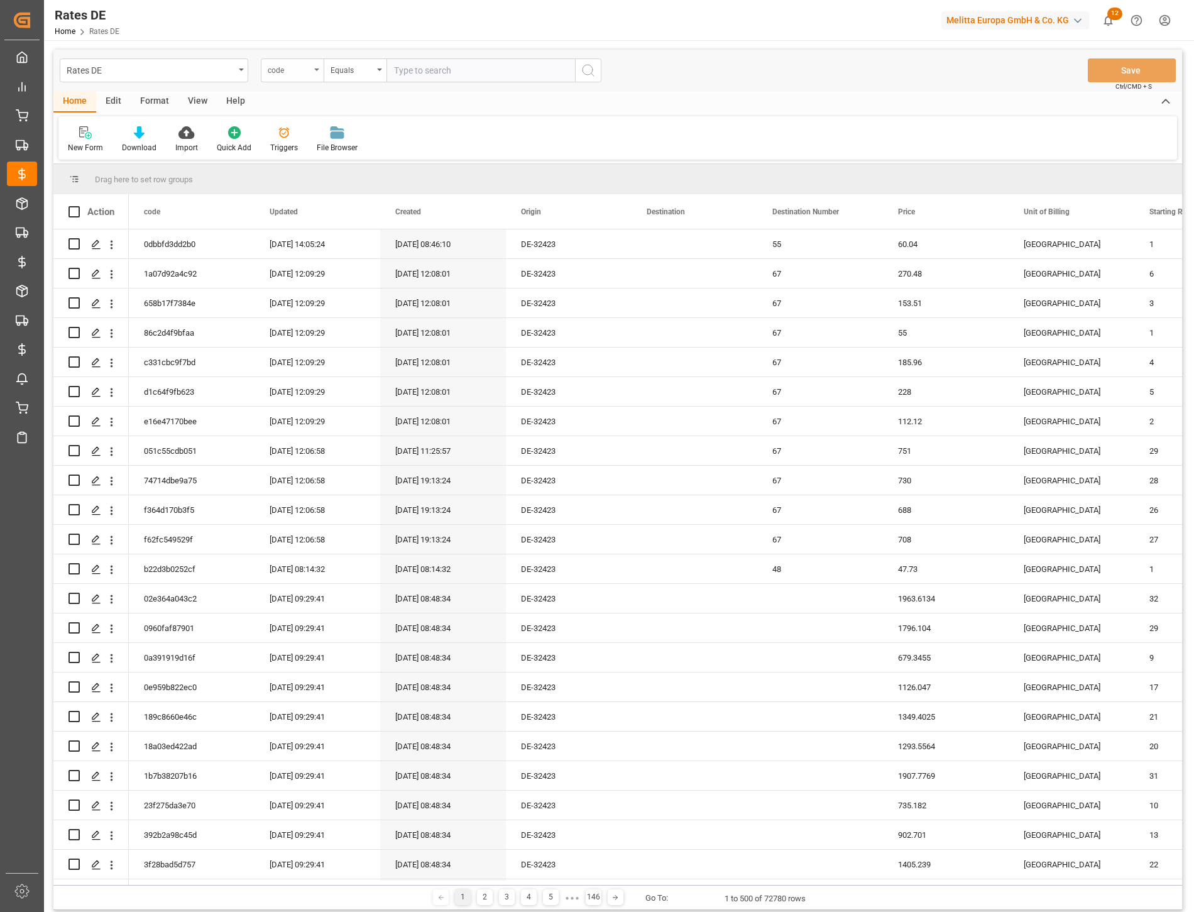
click at [288, 73] on div "code" at bounding box center [289, 69] width 43 height 14
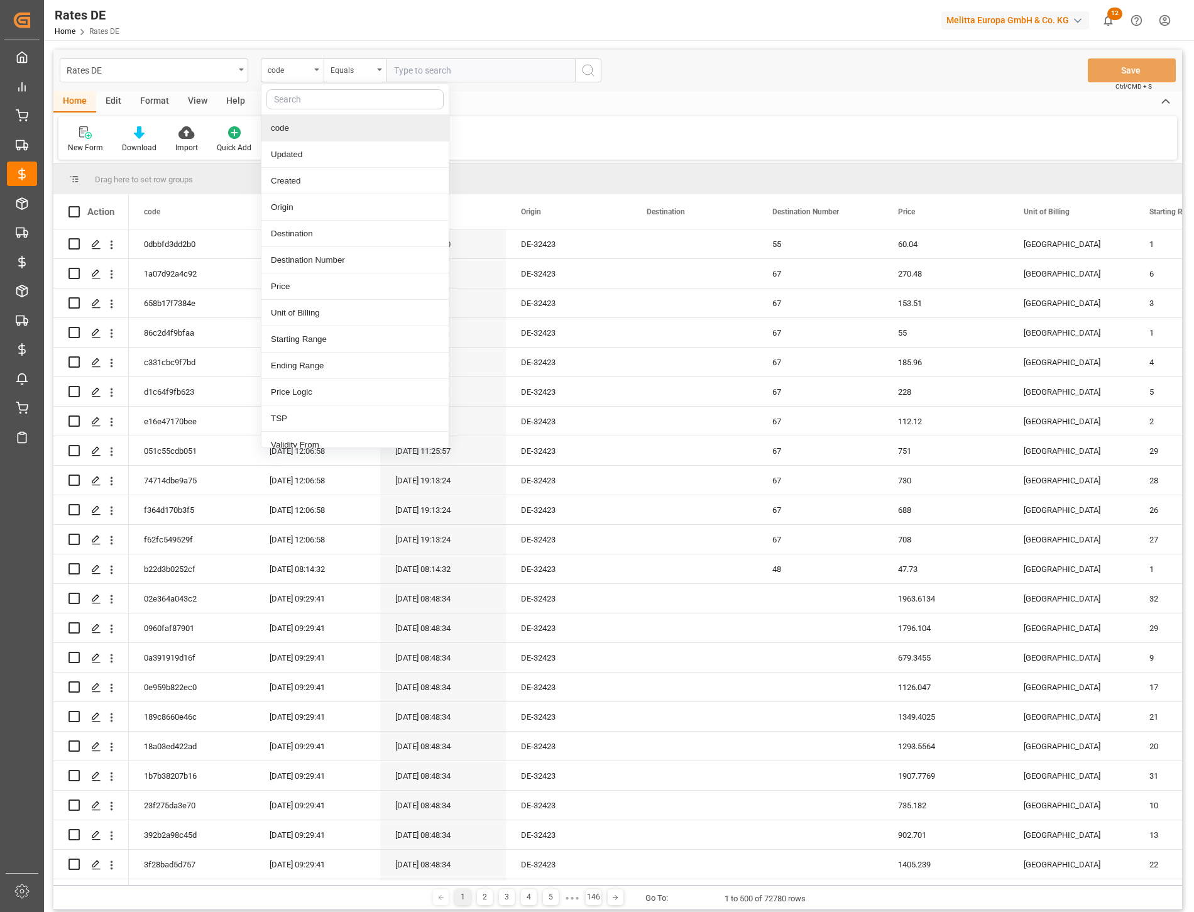
click at [310, 109] on div at bounding box center [354, 99] width 187 height 31
click at [313, 104] on input "text" at bounding box center [354, 99] width 177 height 20
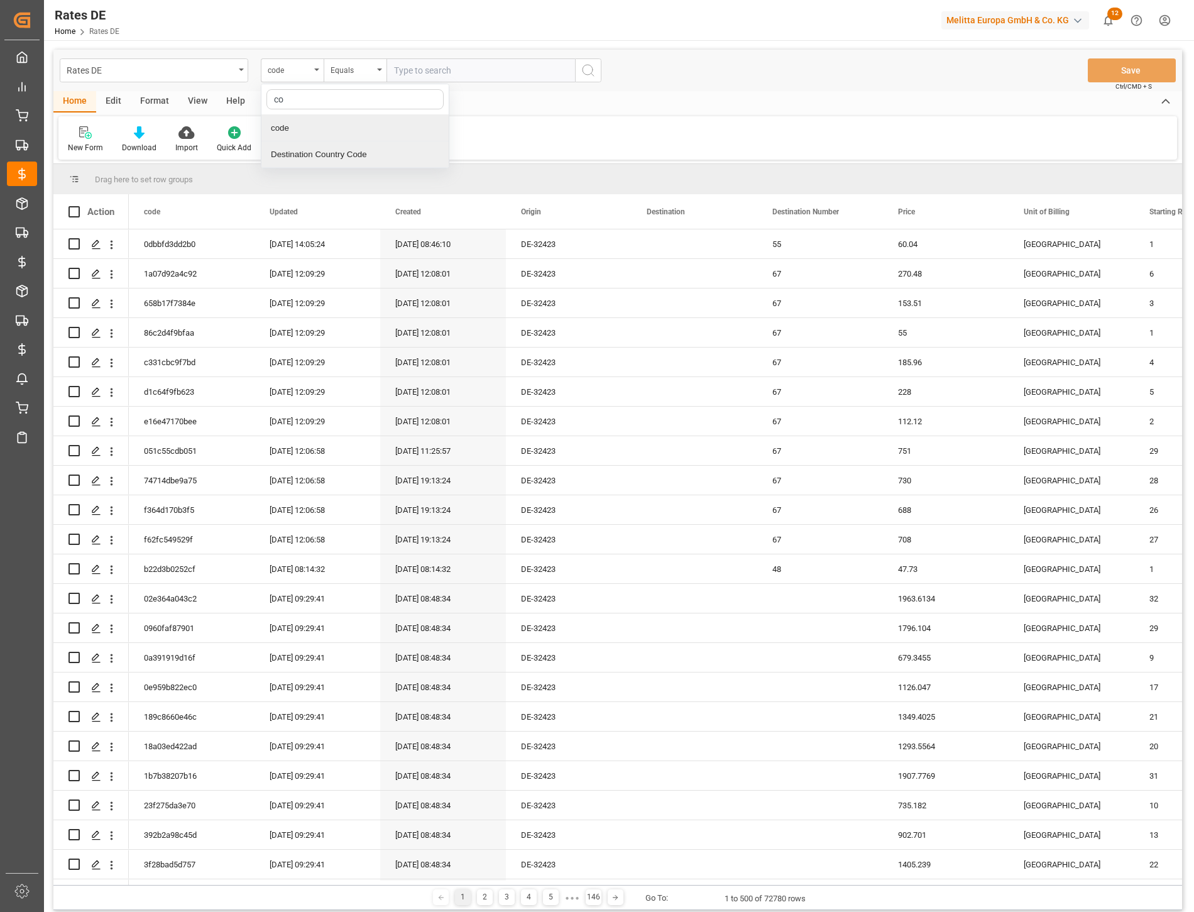
type input "cou"
click at [332, 133] on div "Destination Country Code" at bounding box center [354, 128] width 187 height 26
click at [418, 70] on input "text" at bounding box center [480, 70] width 188 height 24
type input "LT"
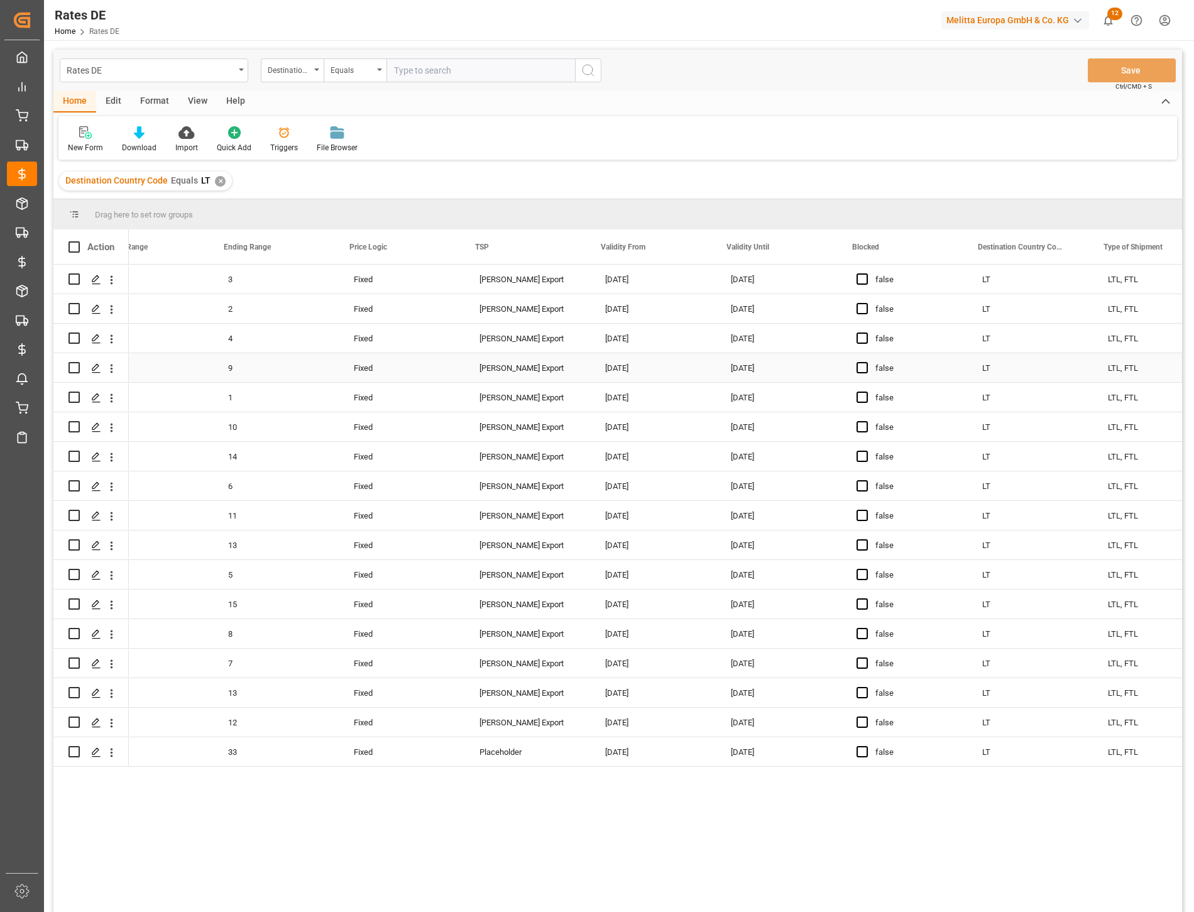
scroll to position [0, 1356]
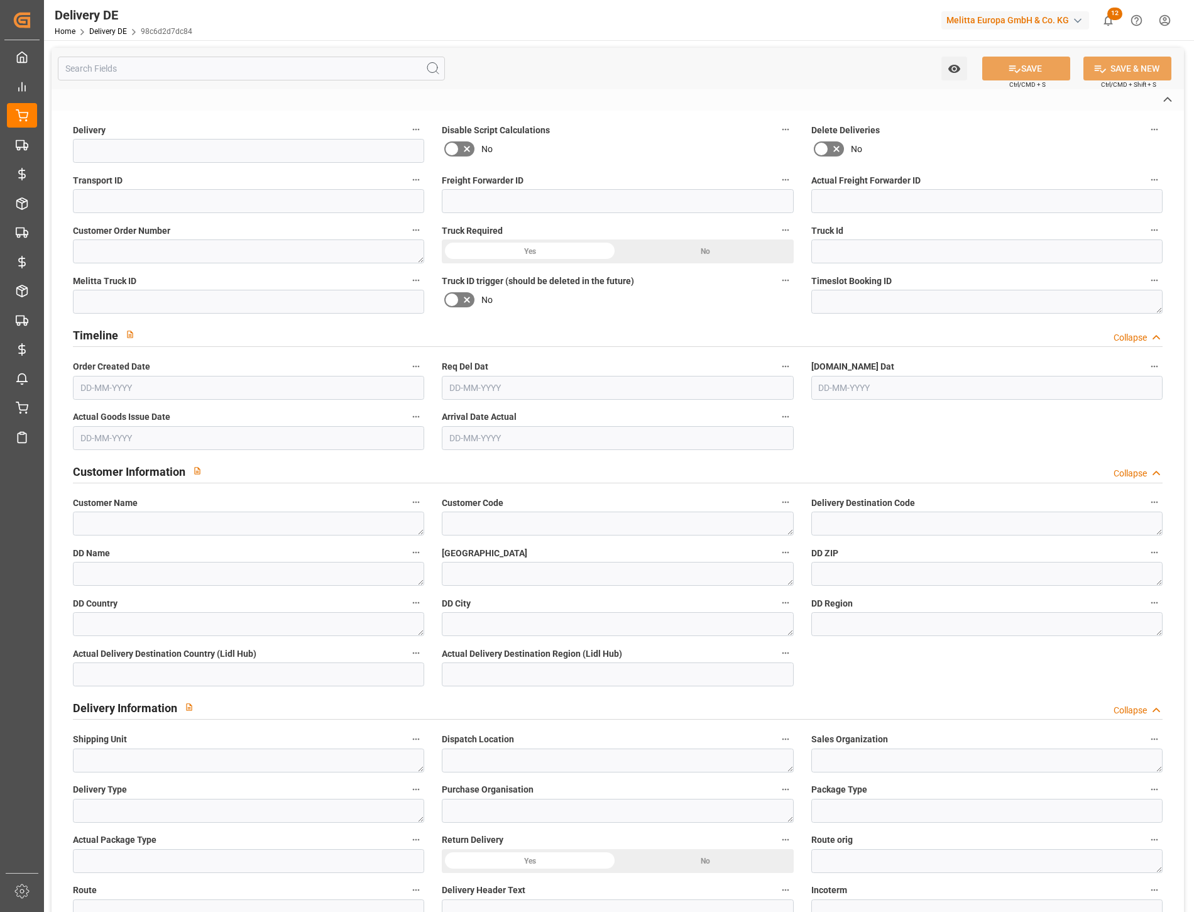
type input "92555629"
type input "f97bf2205dda"
type input "0000053018"
type textarea "Emilis Lagunavicius"
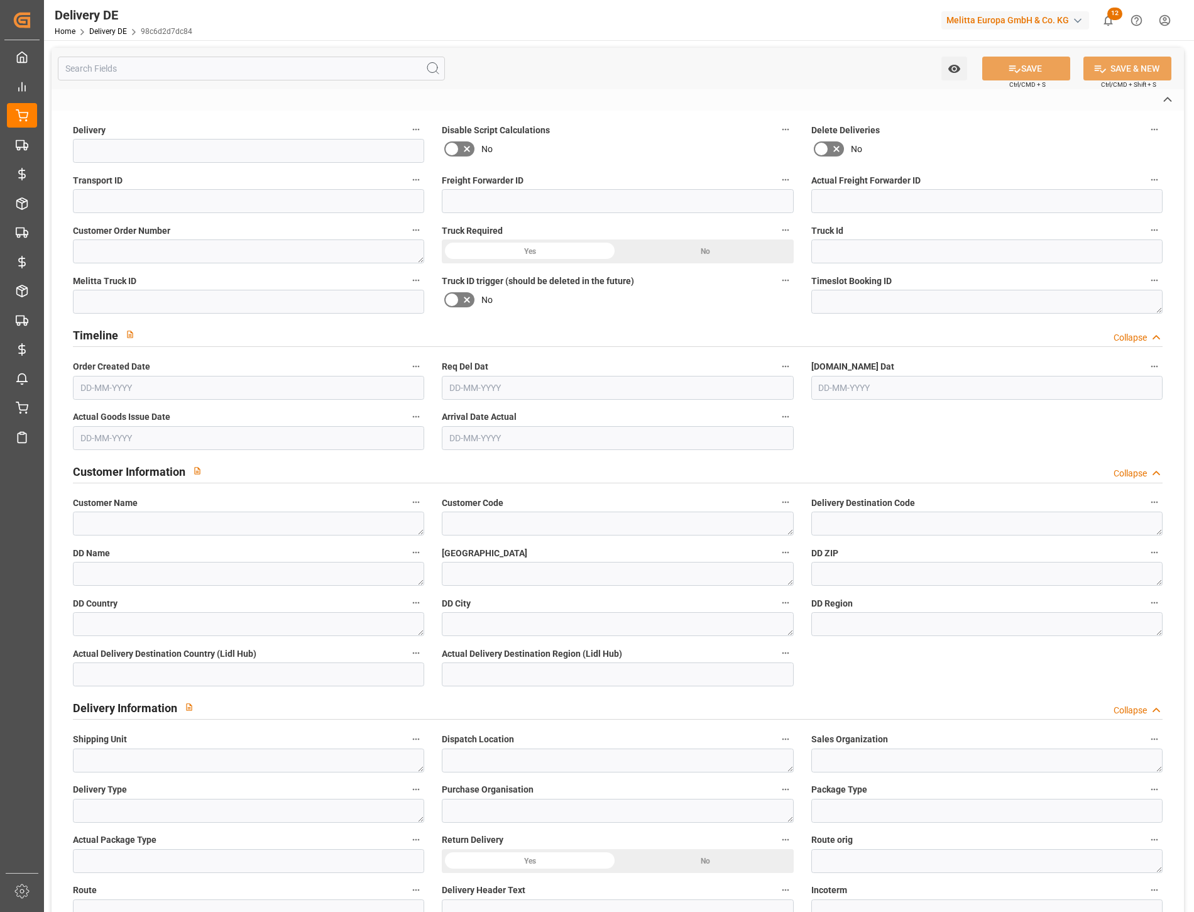
type input "TRUCKNOTNEEDED"
type textarea "UAB KAVOS DRAUGAS"
type textarea "0000026244"
type textarea "0000914106"
type textarea "UAB KAVOS DRAUGAS"
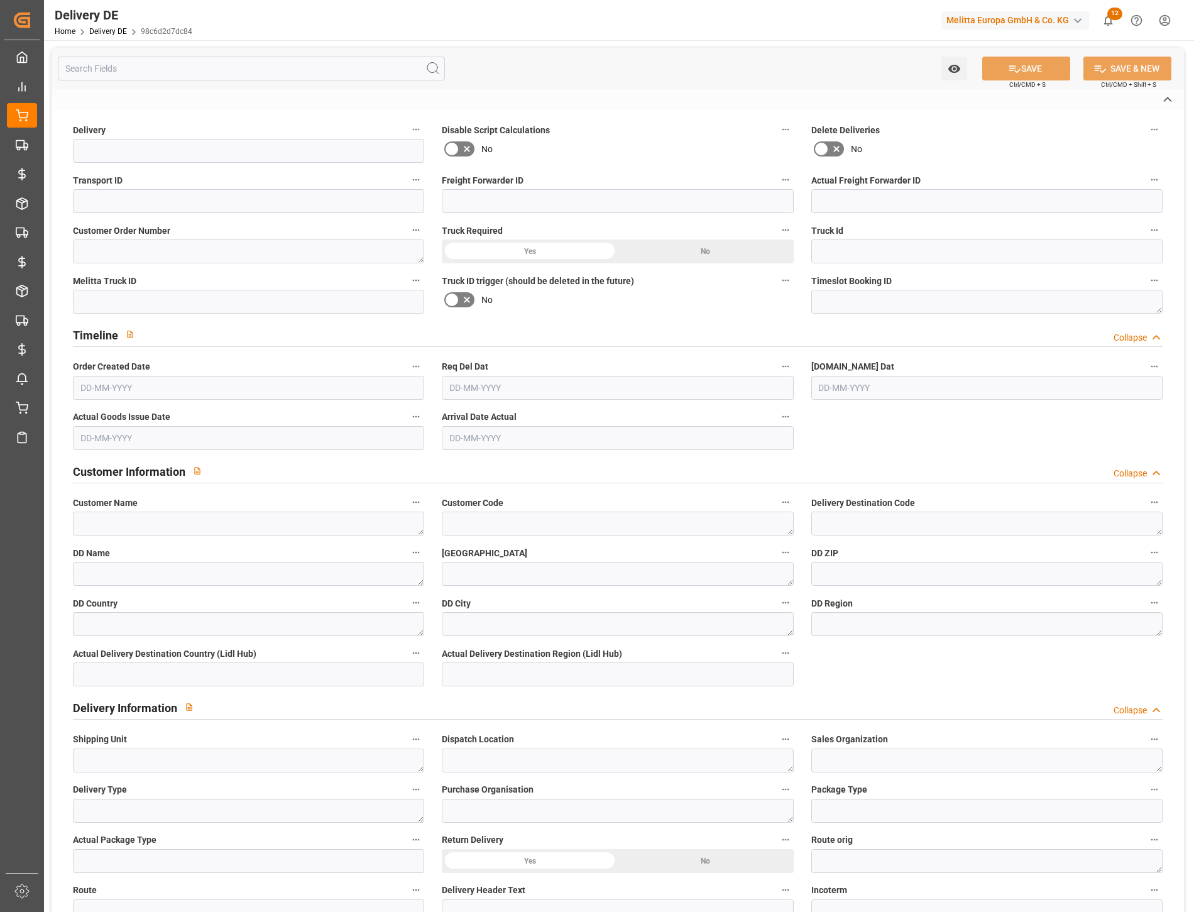
type textarea "JONAVOS G. 196"
type textarea "44132"
type textarea "LT"
type textarea "[GEOGRAPHIC_DATA]"
type textarea "44"
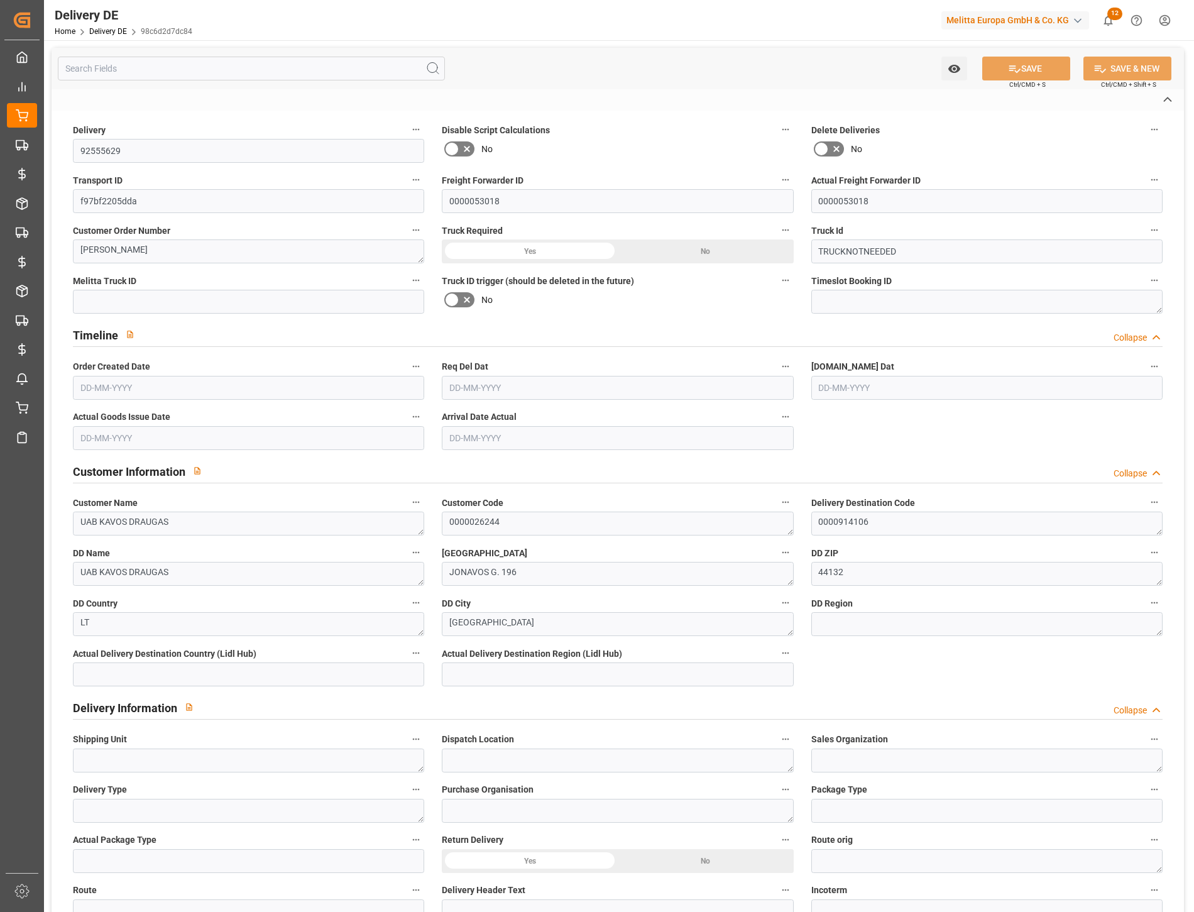
type textarea "0011"
type textarea "3"
type textarea "LF"
type input "Pallet"
type input "Parcel"
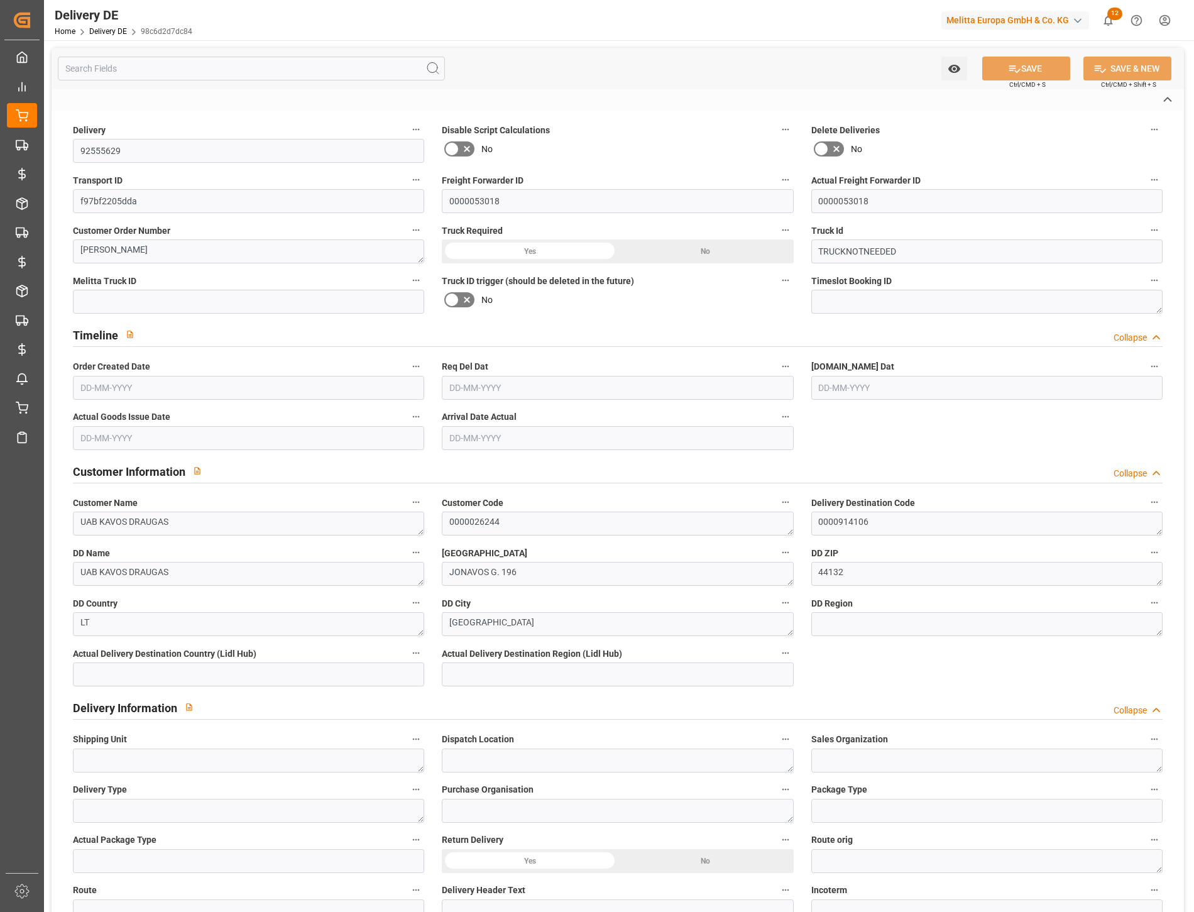
type textarea "LT43"
type input "LT43"
type input "DAP"
type input "43"
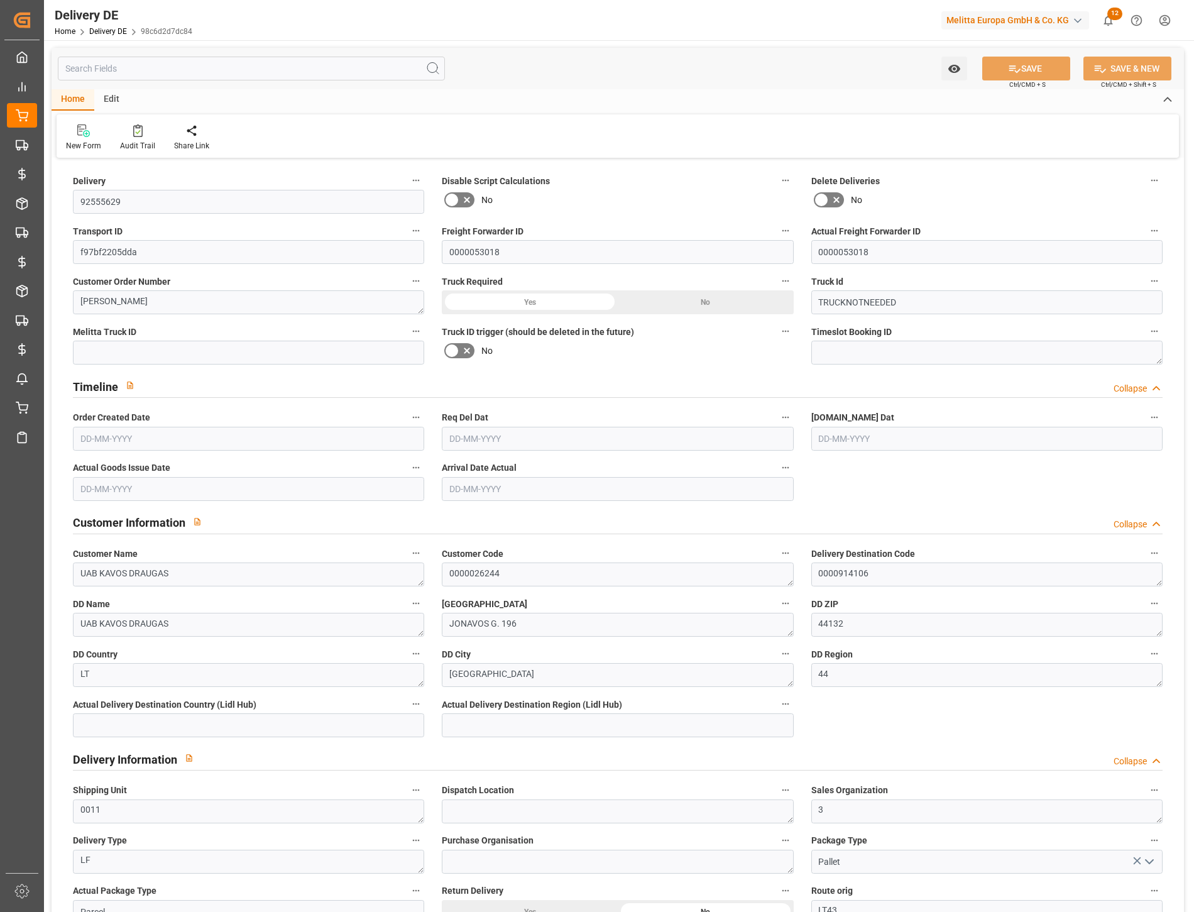
type input "0"
type input "1"
type input "3.814"
type input "29"
type input "186.593"
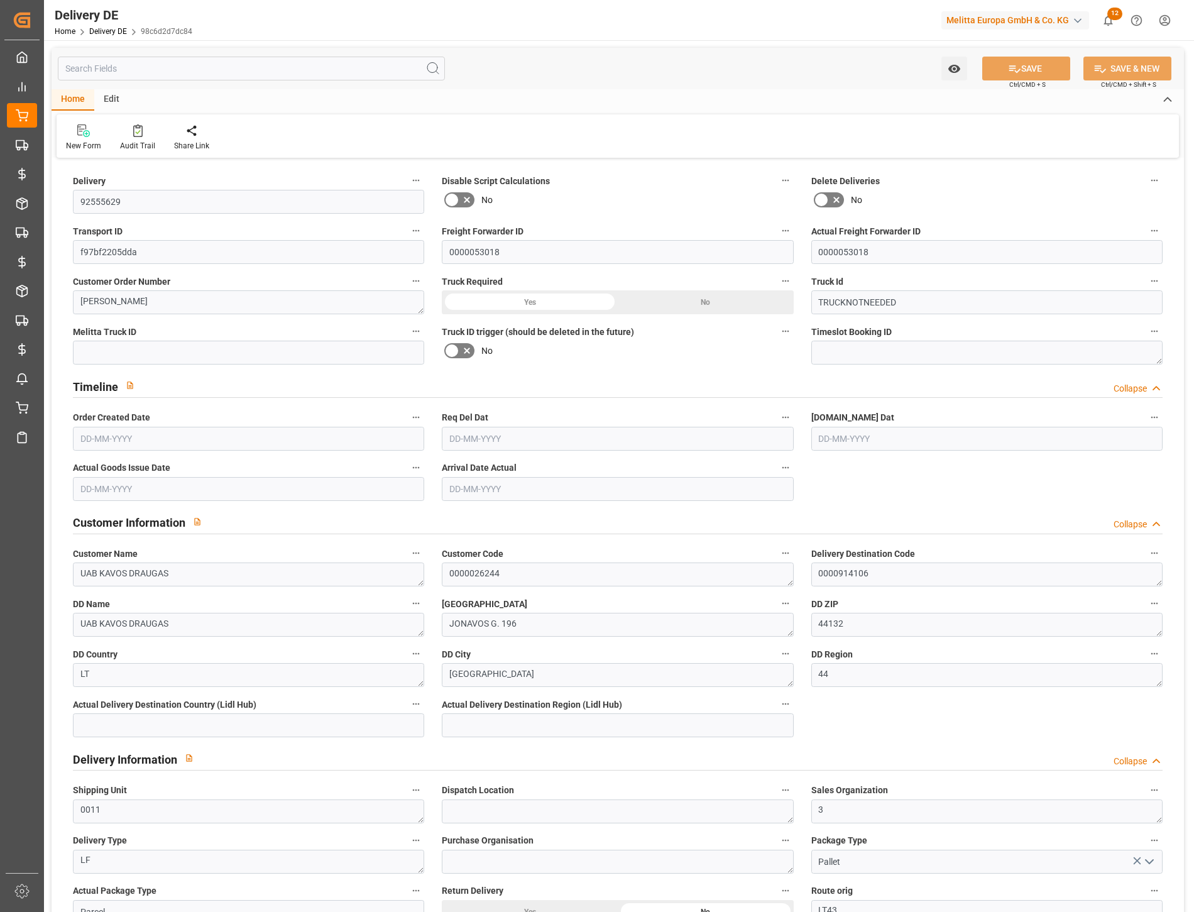
type input "05-09-2025"
type input "[DATE]"
click at [134, 133] on icon at bounding box center [137, 130] width 9 height 13
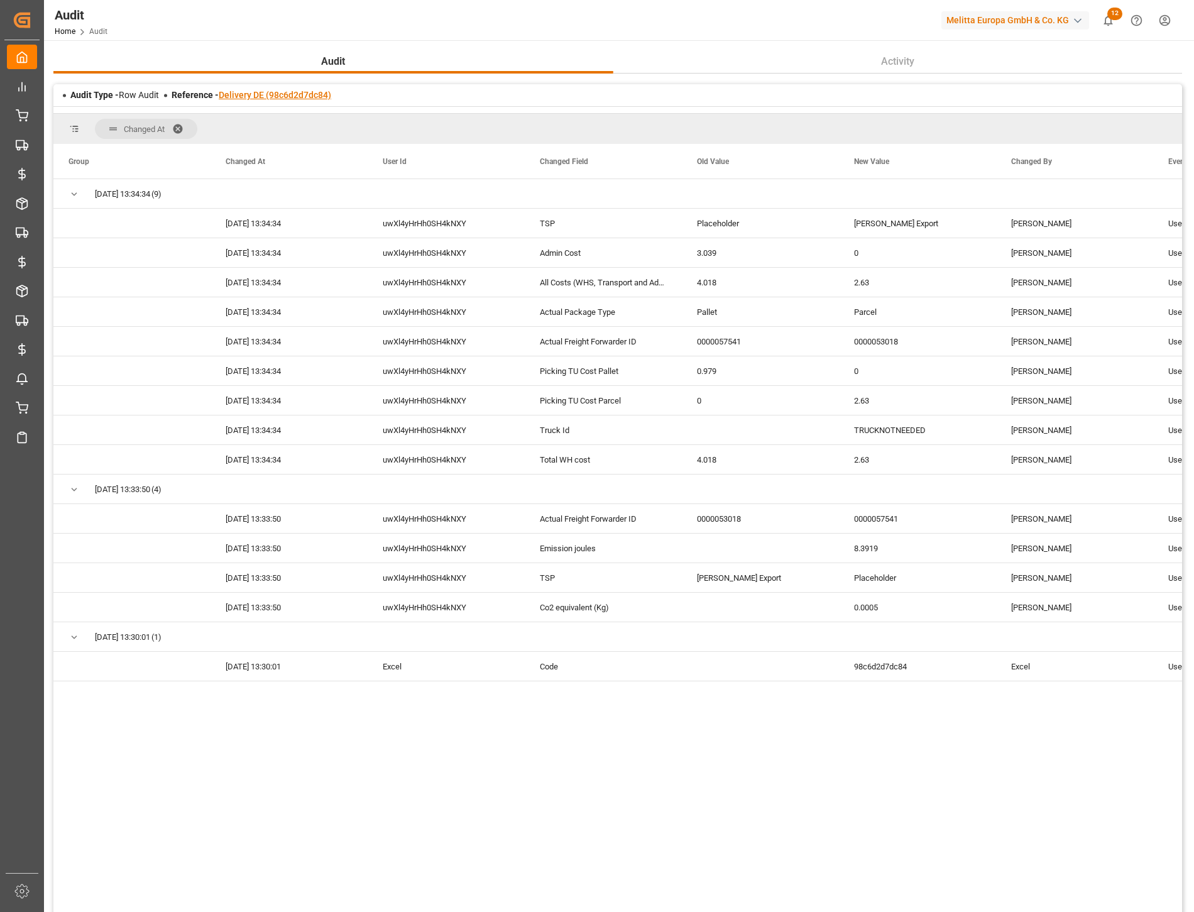
click at [318, 96] on link "Delivery DE (98c6d2d7dc84)" at bounding box center [275, 95] width 112 height 10
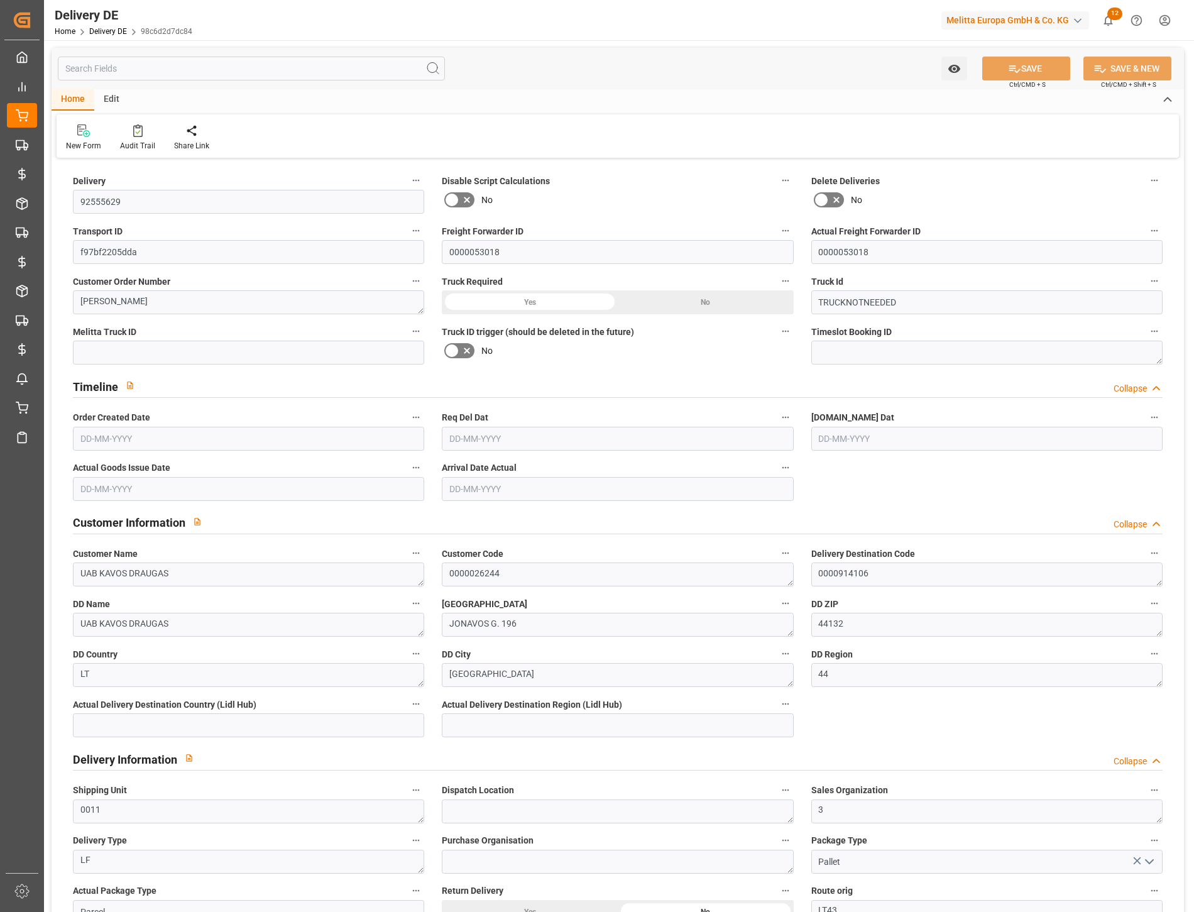
type input "0"
type input "1"
type input "3.814"
type input "29"
type input "186.593"
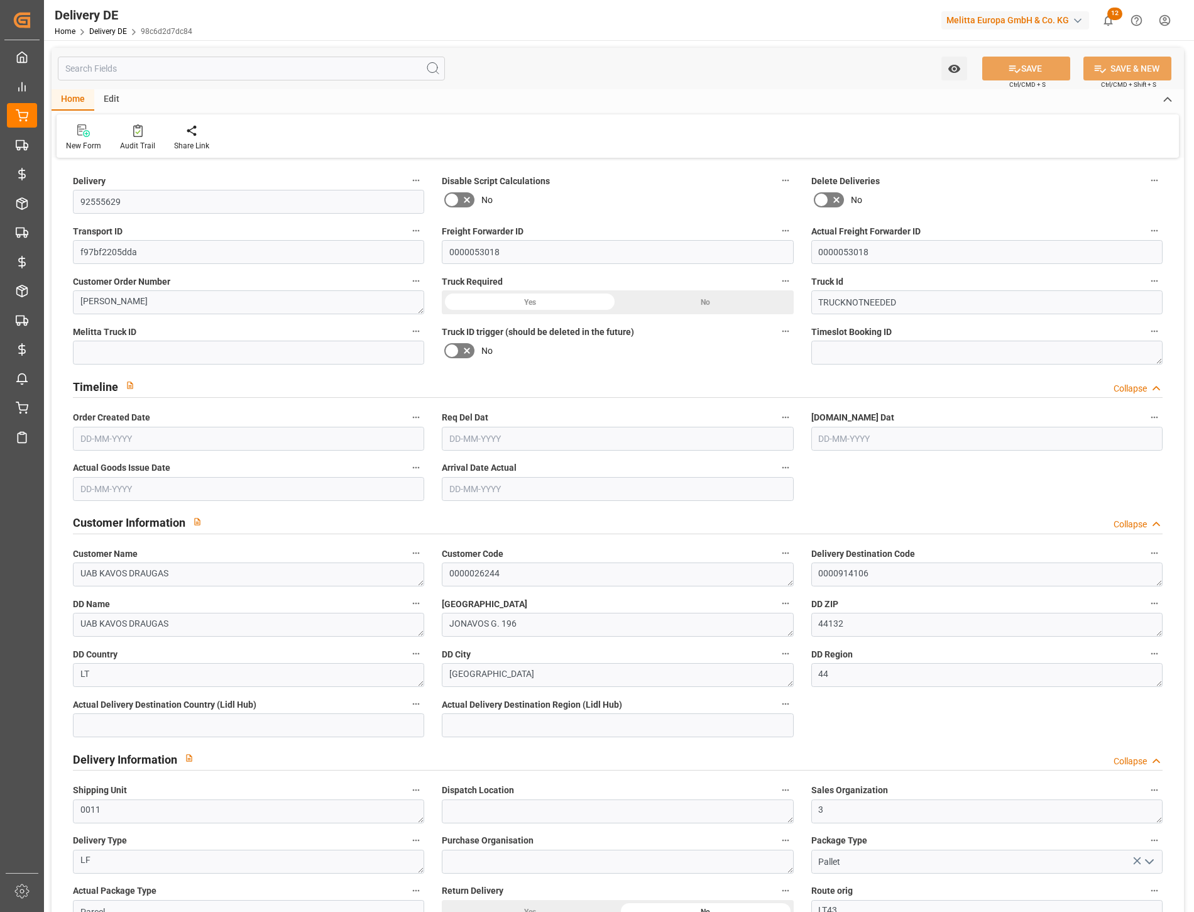
type input "05-09-2025"
type input "[DATE]"
click at [148, 128] on div at bounding box center [137, 130] width 35 height 13
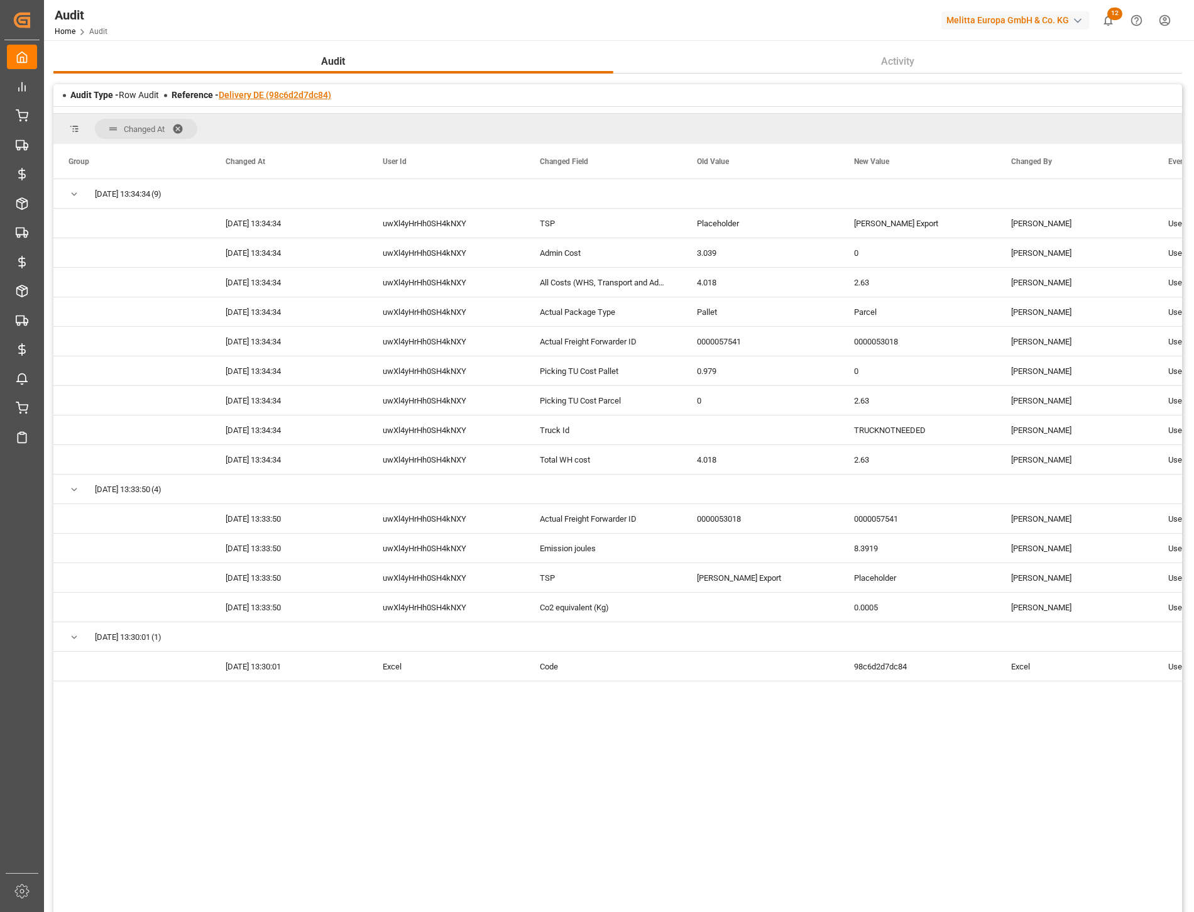
click at [260, 94] on link "Delivery DE (98c6d2d7dc84)" at bounding box center [275, 95] width 112 height 10
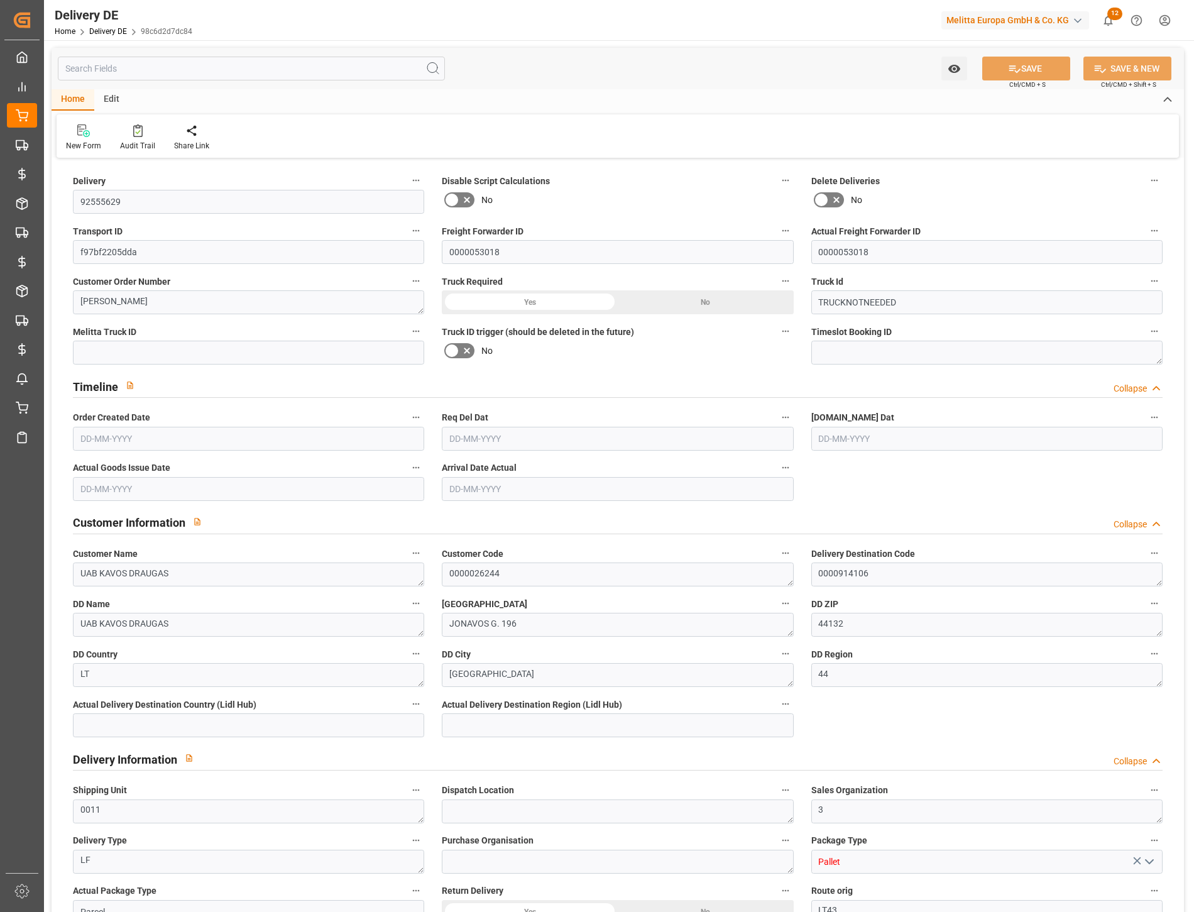
type input "0"
type input "1"
type input "3.814"
type input "29"
type input "186.593"
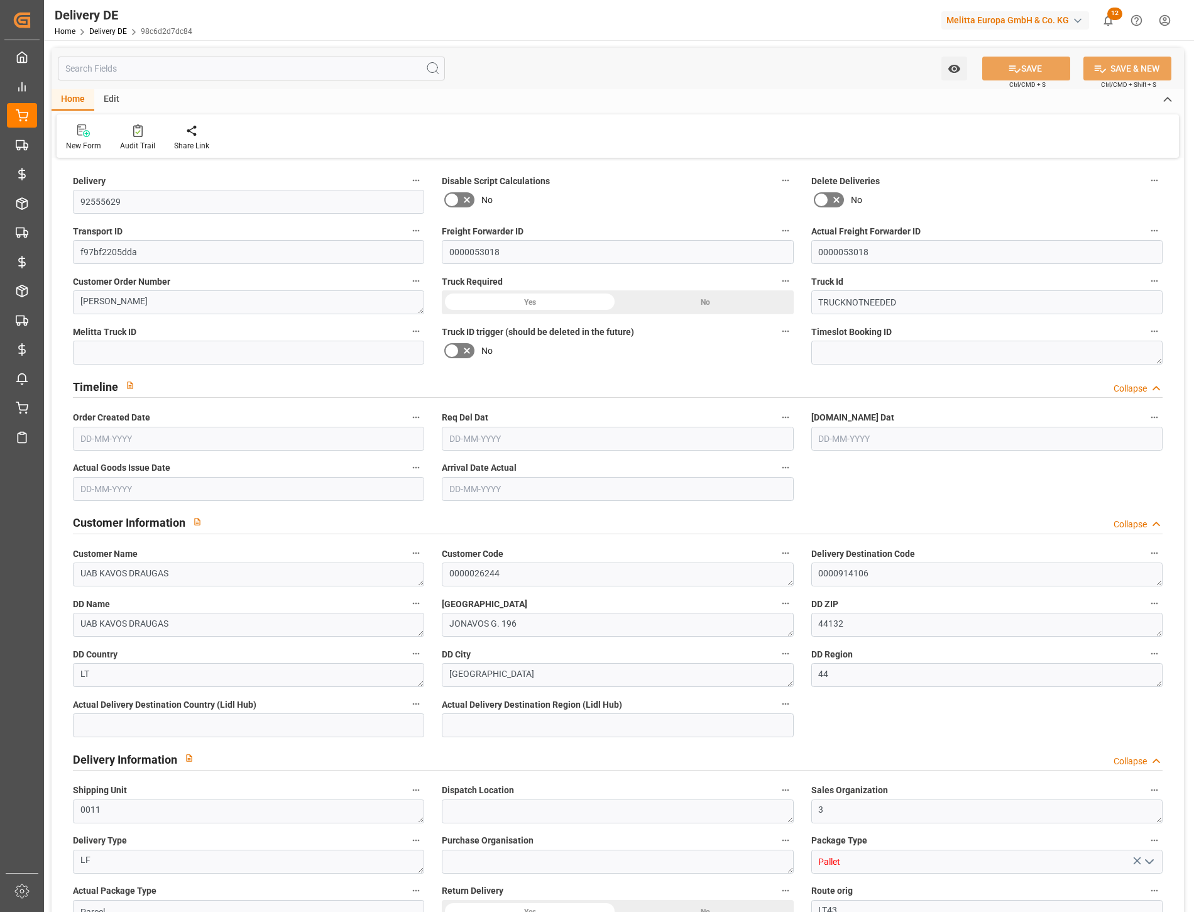
type input "05-09-2025"
type input "[DATE]"
click at [138, 132] on icon at bounding box center [137, 130] width 9 height 13
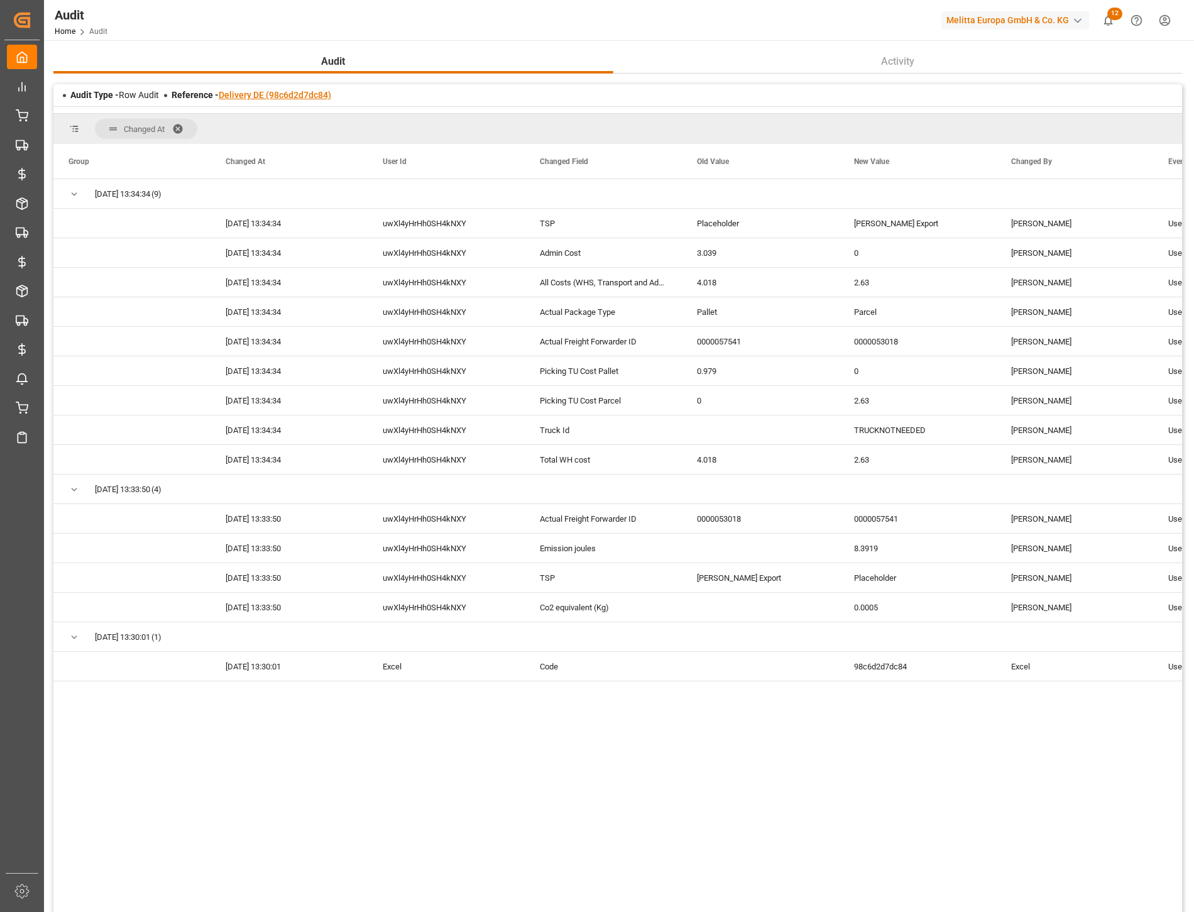
click at [308, 93] on link "Delivery DE (98c6d2d7dc84)" at bounding box center [275, 95] width 112 height 10
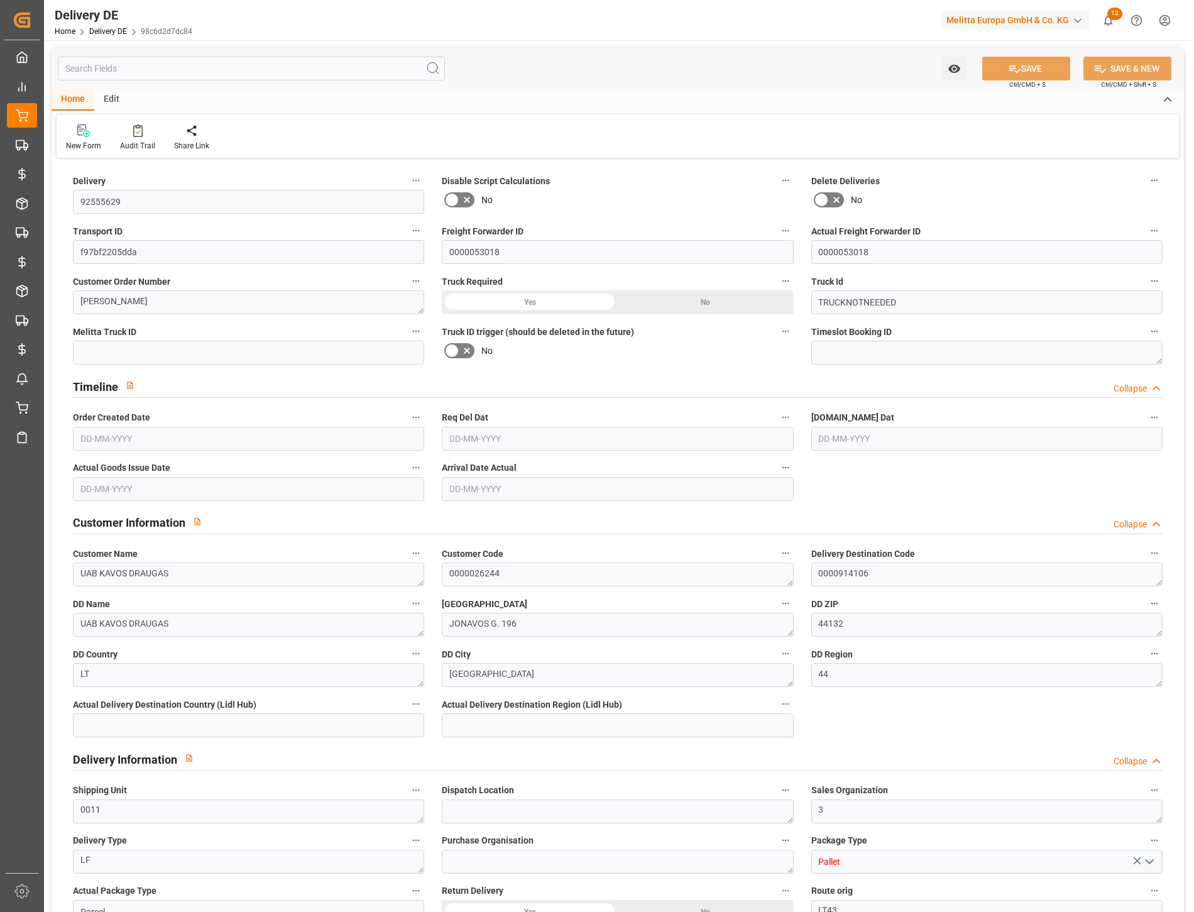
type input "0"
type input "1"
type input "3.814"
type input "29"
type input "186.593"
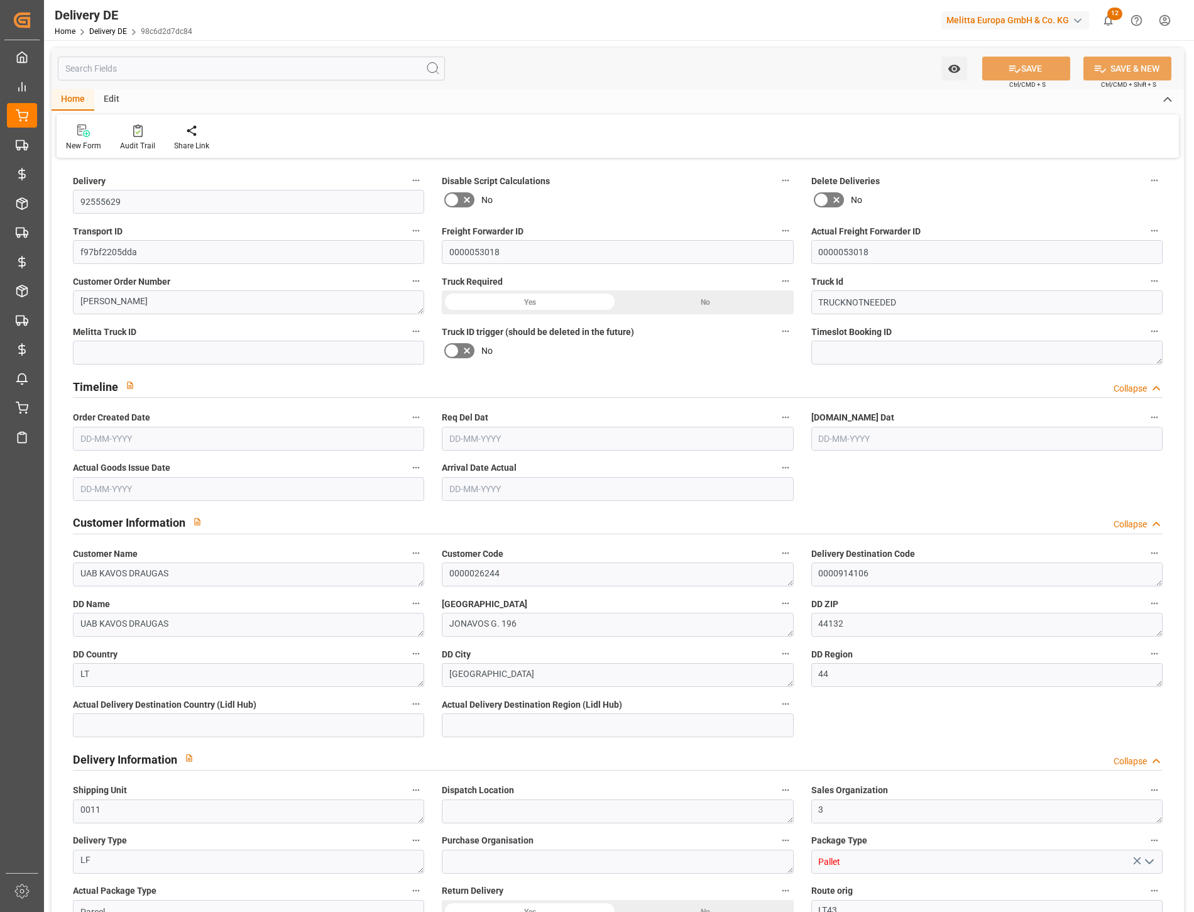
type input "05-09-2025"
type input "[DATE]"
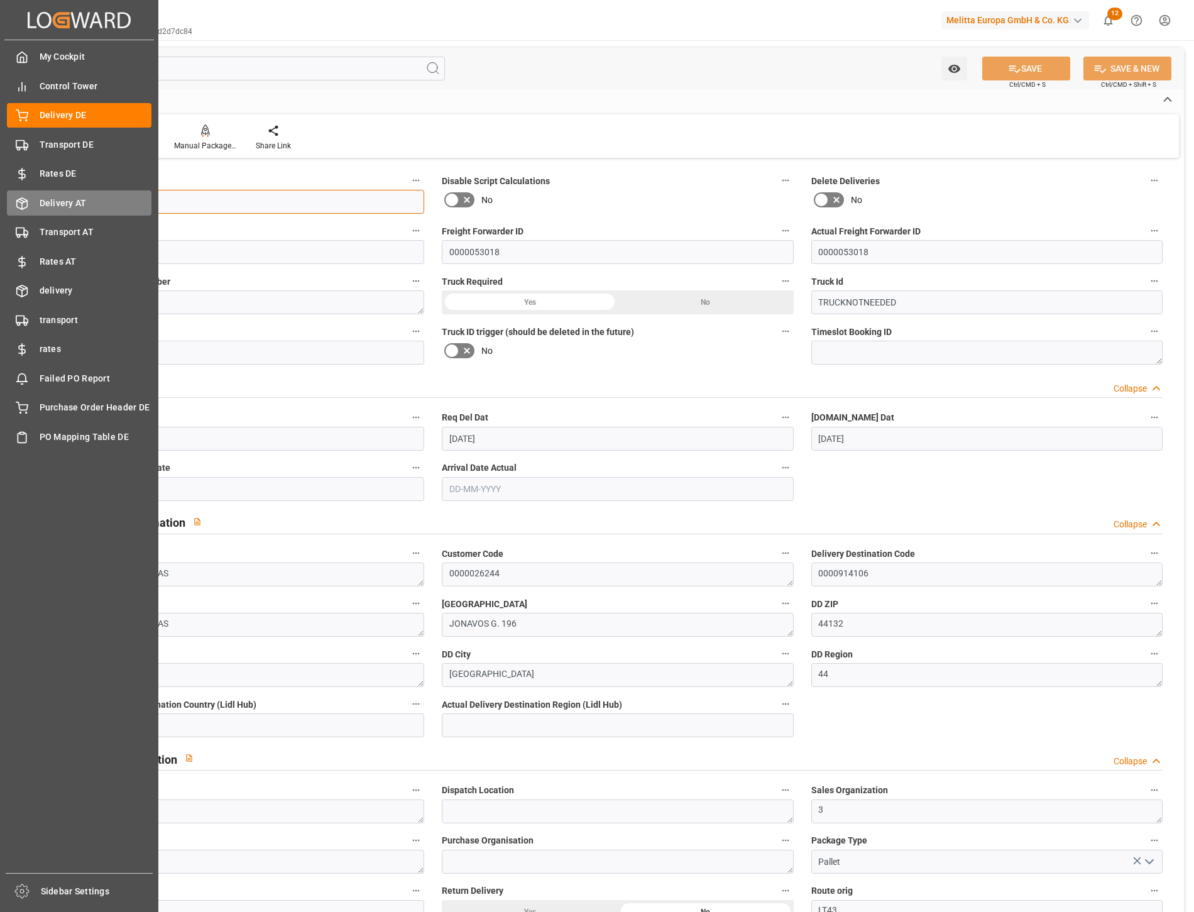
drag, startPoint x: 150, startPoint y: 201, endPoint x: 41, endPoint y: 200, distance: 108.7
click at [41, 200] on div "Created by potrace 1.15, written by Peter Selinger 2001-2017 Created by potrace…" at bounding box center [597, 456] width 1194 height 912
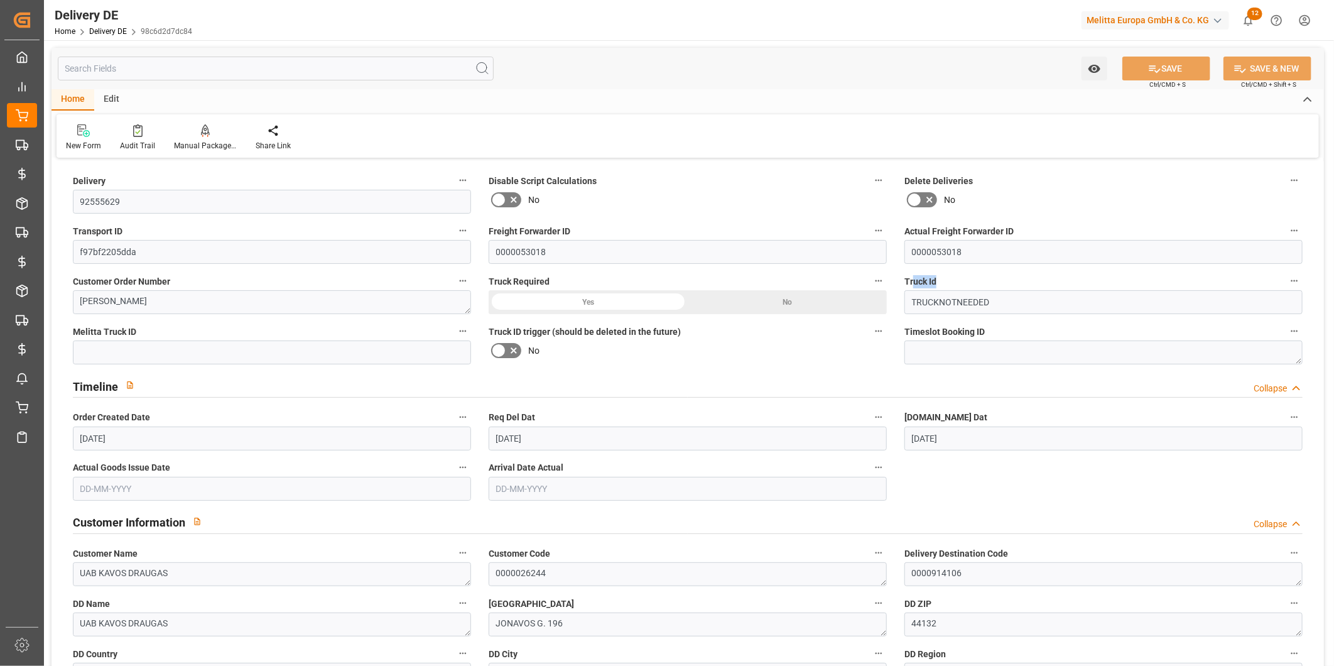
drag, startPoint x: 915, startPoint y: 281, endPoint x: 942, endPoint y: 280, distance: 27.7
click at [942, 280] on label "Truck Id" at bounding box center [1104, 282] width 398 height 18
click at [946, 283] on label "Truck Id" at bounding box center [1104, 282] width 398 height 18
click at [1193, 283] on button "Truck Id" at bounding box center [1295, 281] width 16 height 16
click at [805, 133] on div at bounding box center [667, 333] width 1334 height 666
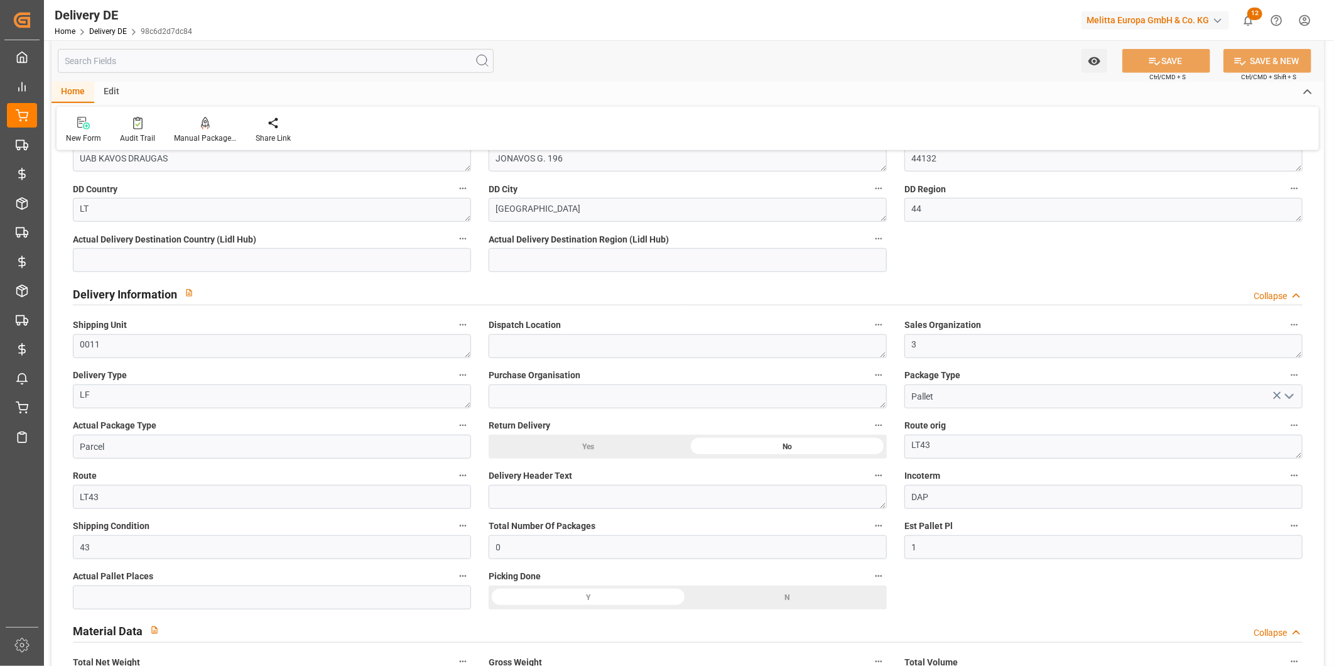
scroll to position [488, 0]
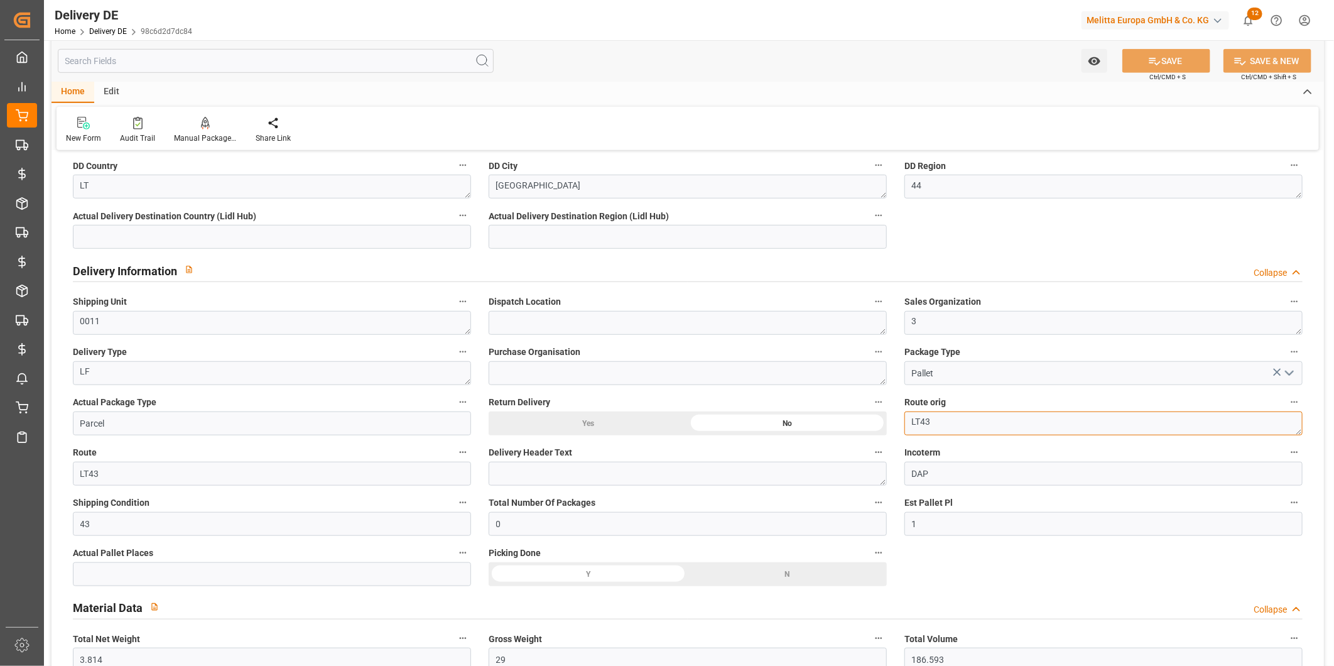
drag, startPoint x: 920, startPoint y: 423, endPoint x: 935, endPoint y: 421, distance: 15.2
click at [935, 421] on textarea "LT43" at bounding box center [1104, 424] width 398 height 24
click at [927, 424] on textarea "LT43" at bounding box center [1104, 424] width 398 height 24
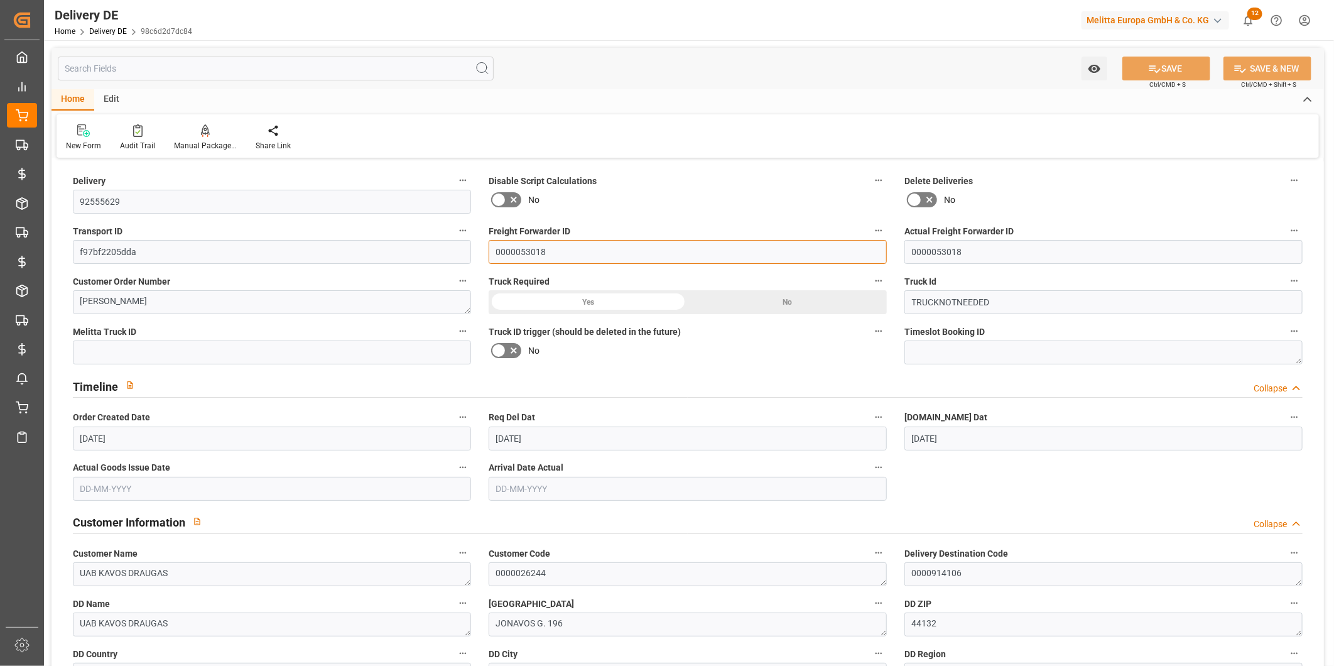
drag, startPoint x: 485, startPoint y: 247, endPoint x: 474, endPoint y: 247, distance: 10.7
click at [570, 246] on input "0000053018" at bounding box center [688, 252] width 398 height 24
